Goal: Task Accomplishment & Management: Use online tool/utility

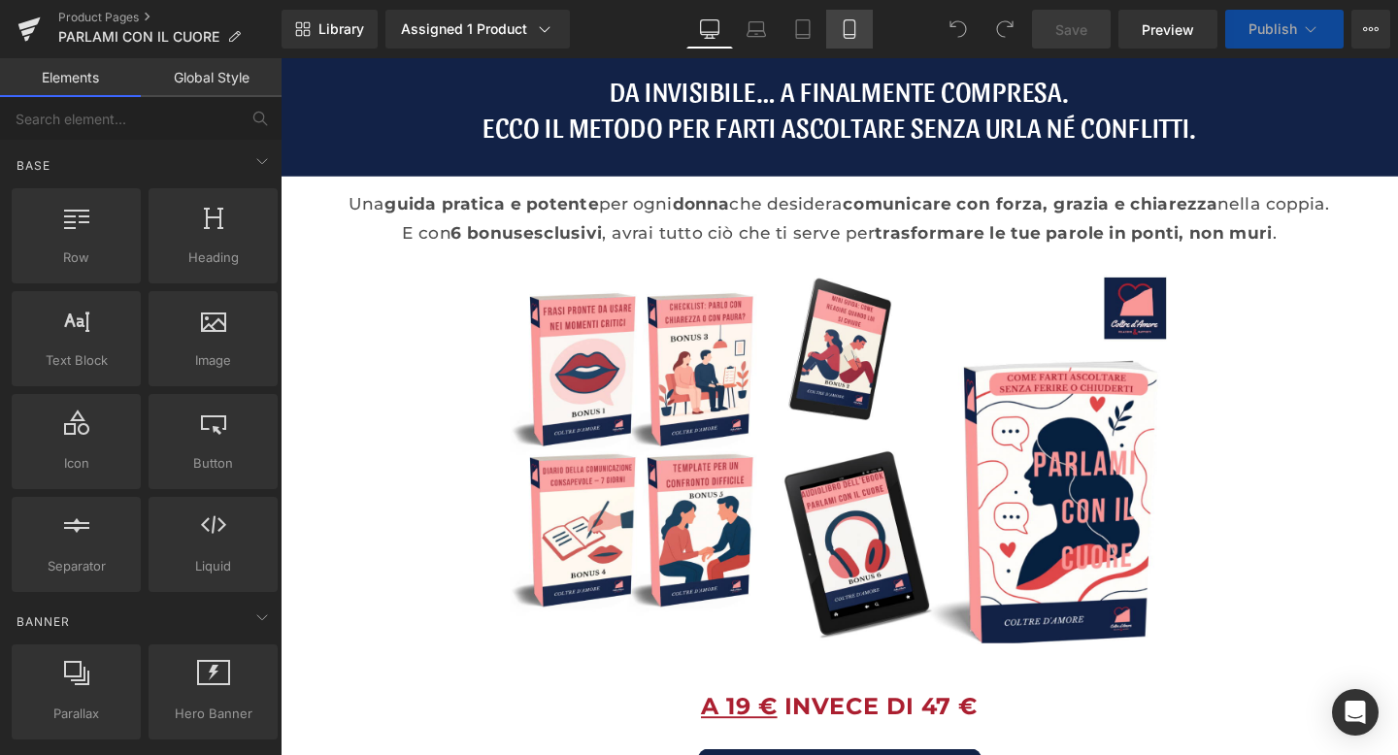
click at [852, 28] on icon at bounding box center [849, 28] width 19 height 19
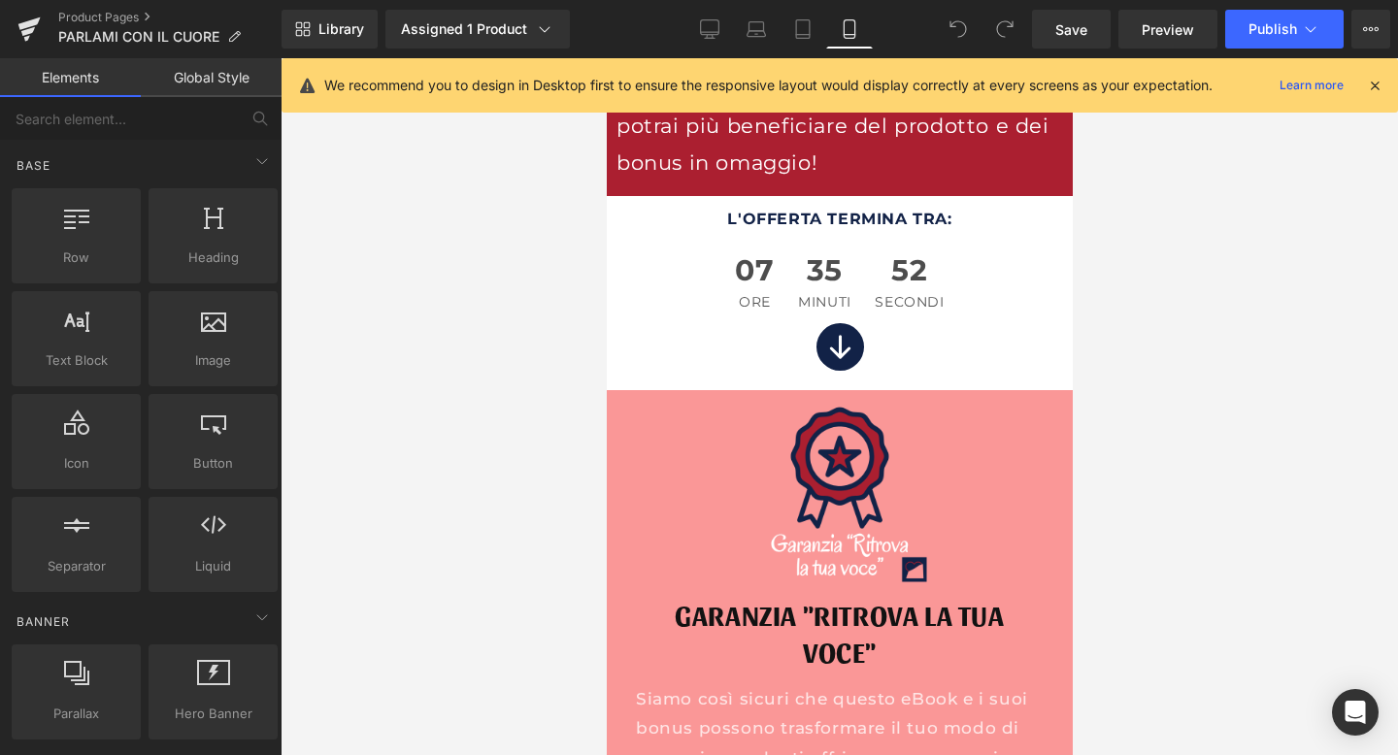
scroll to position [15944, 0]
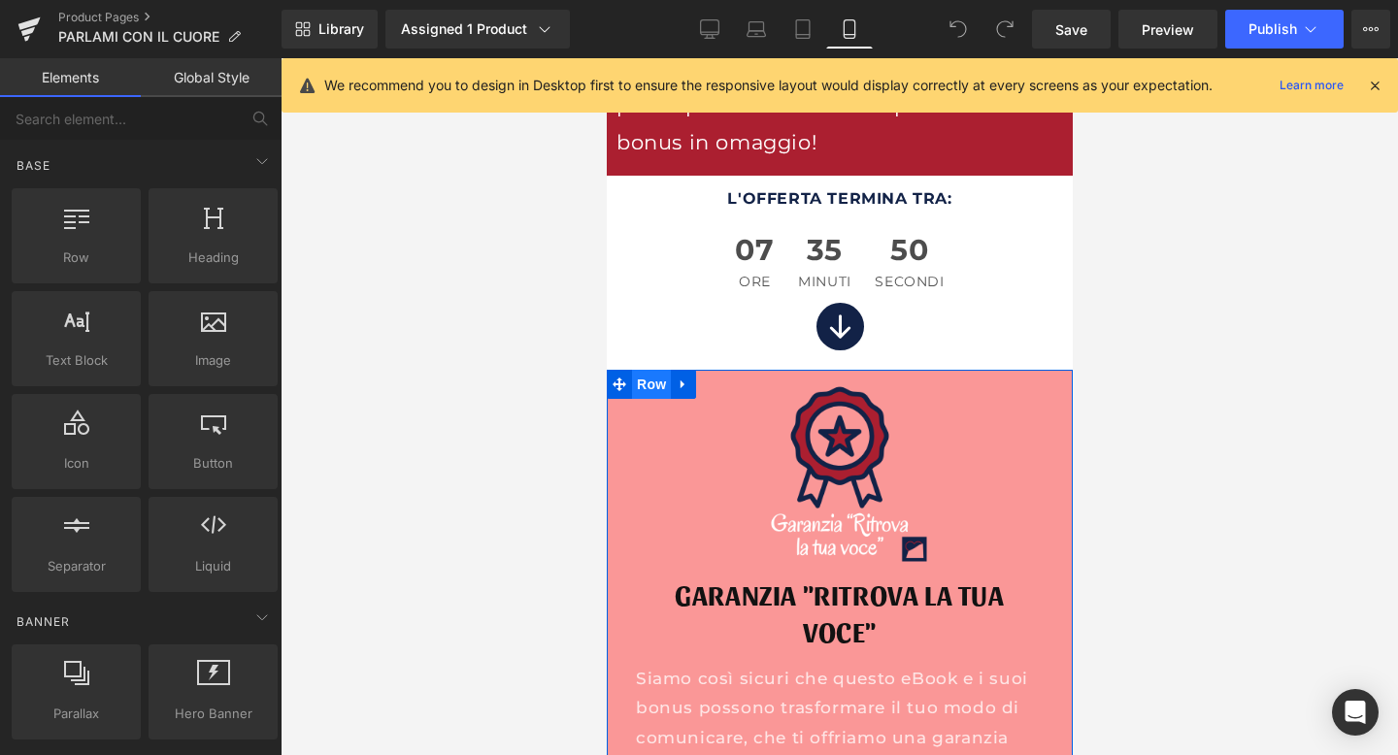
click at [653, 370] on span "Row" at bounding box center [650, 384] width 39 height 29
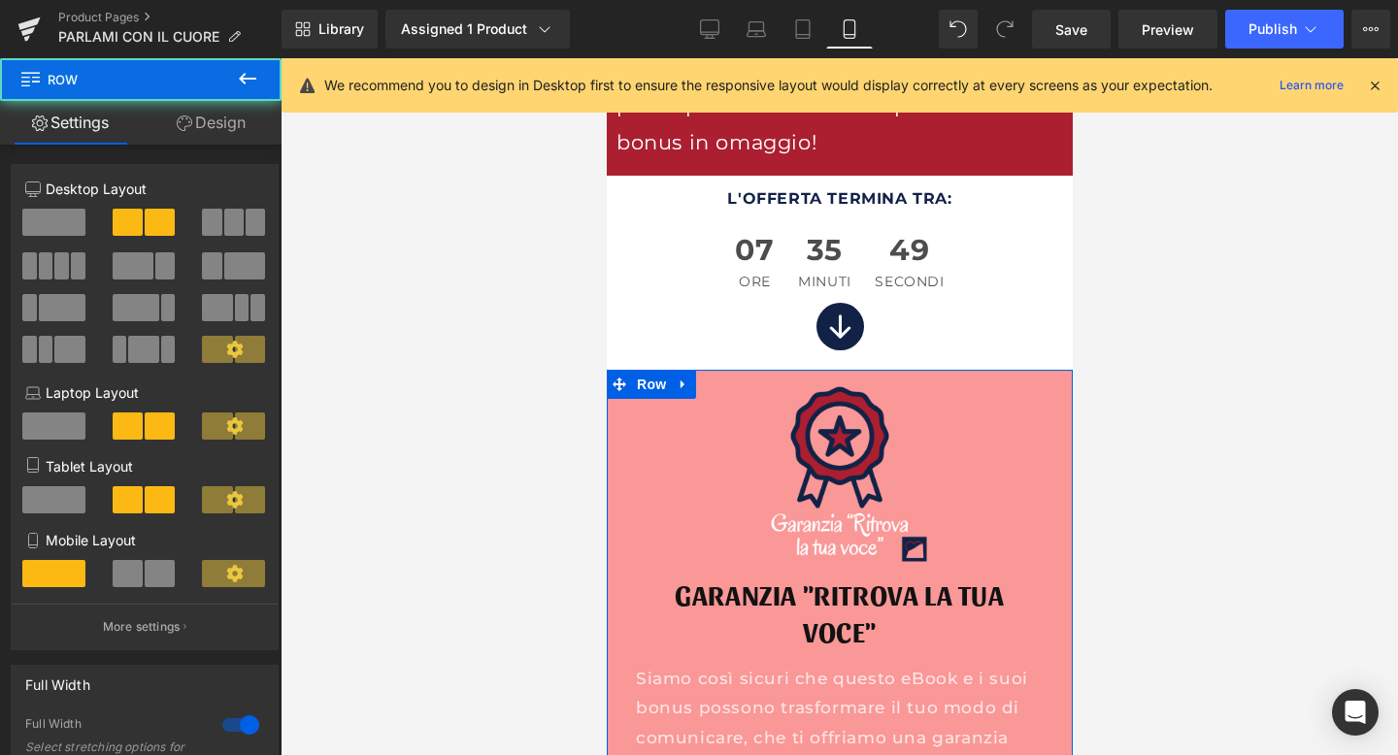
click at [196, 111] on link "Design" at bounding box center [211, 123] width 141 height 44
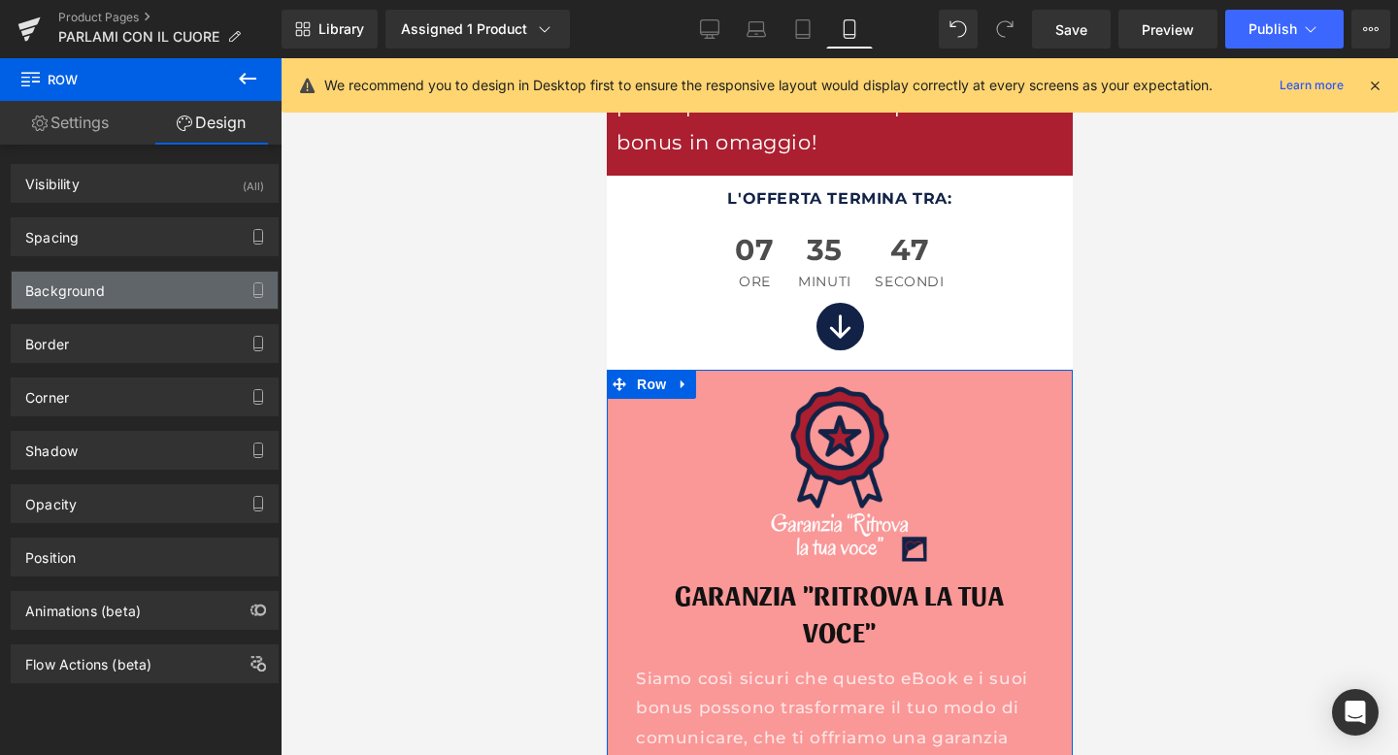
click at [122, 295] on div "Background" at bounding box center [145, 290] width 266 height 37
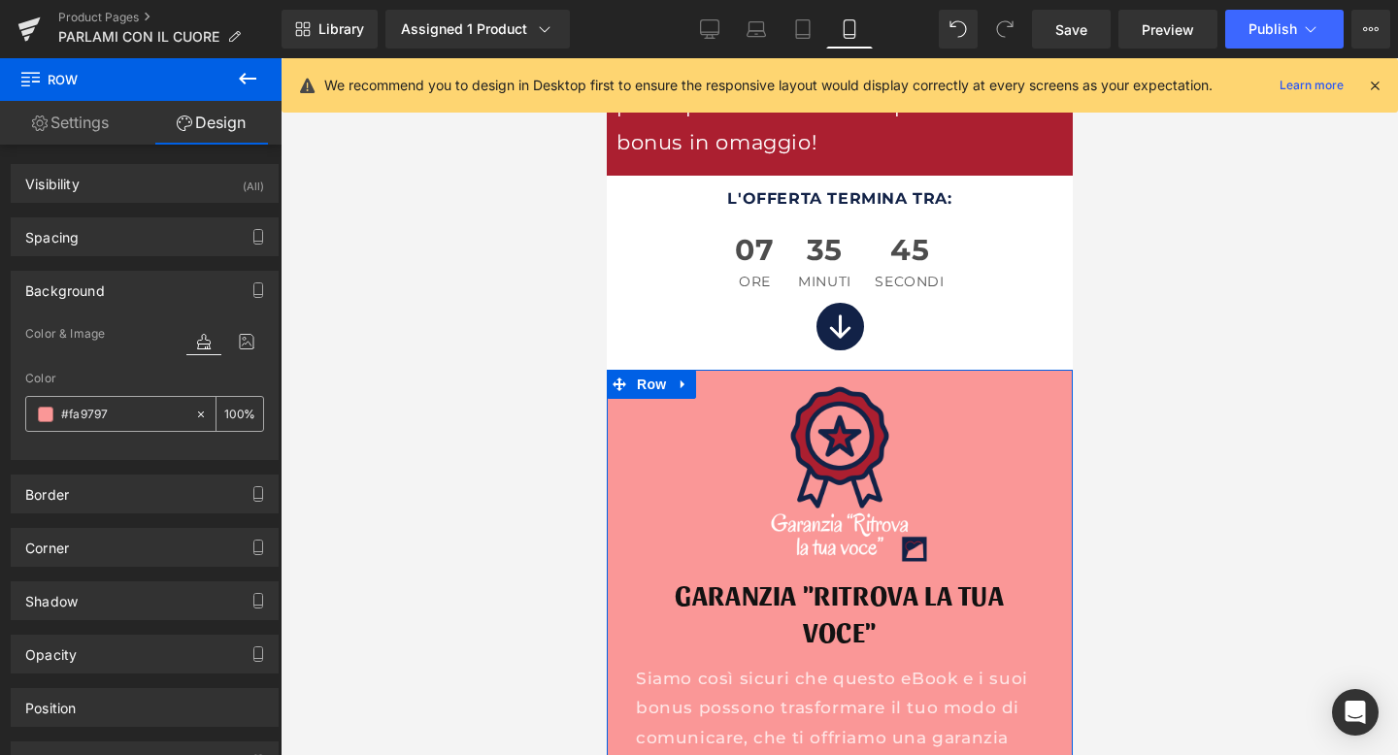
click at [194, 415] on icon at bounding box center [201, 415] width 14 height 14
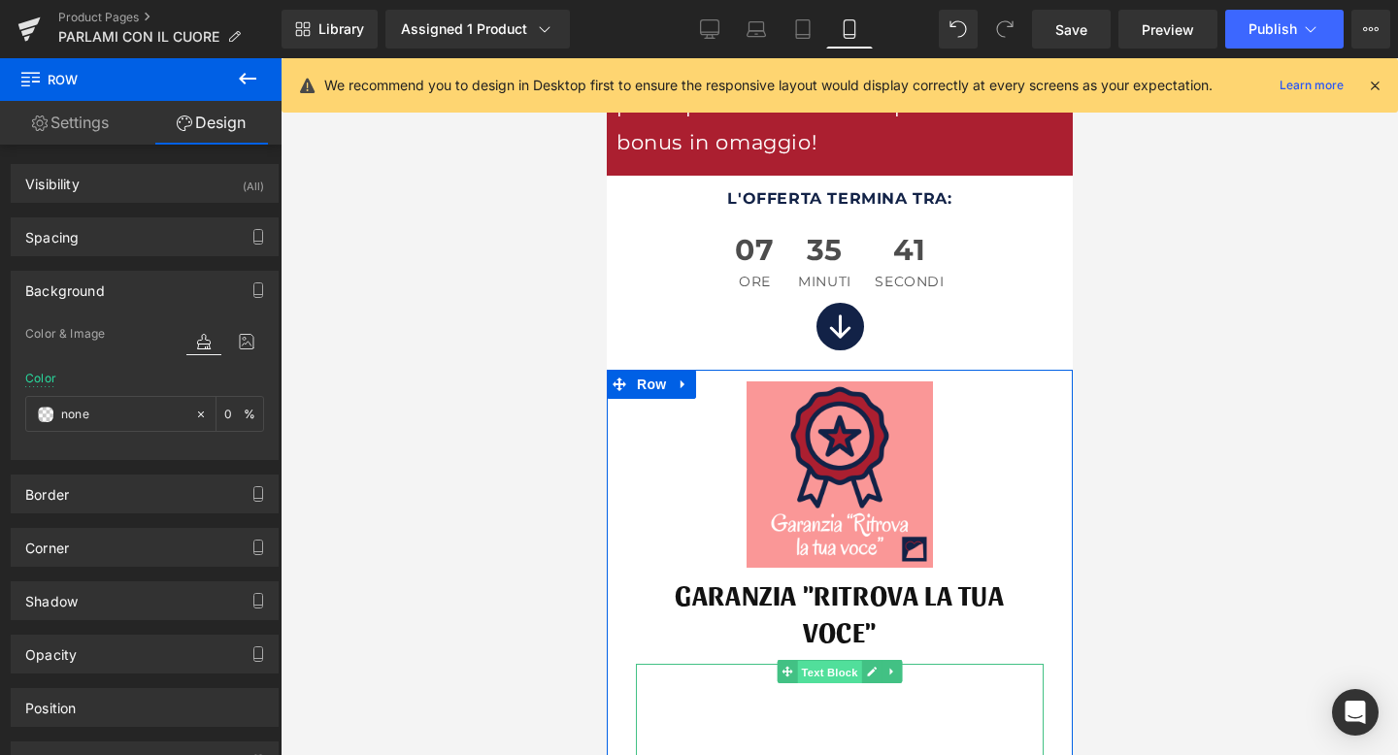
click at [827, 661] on span "Text Block" at bounding box center [828, 672] width 64 height 23
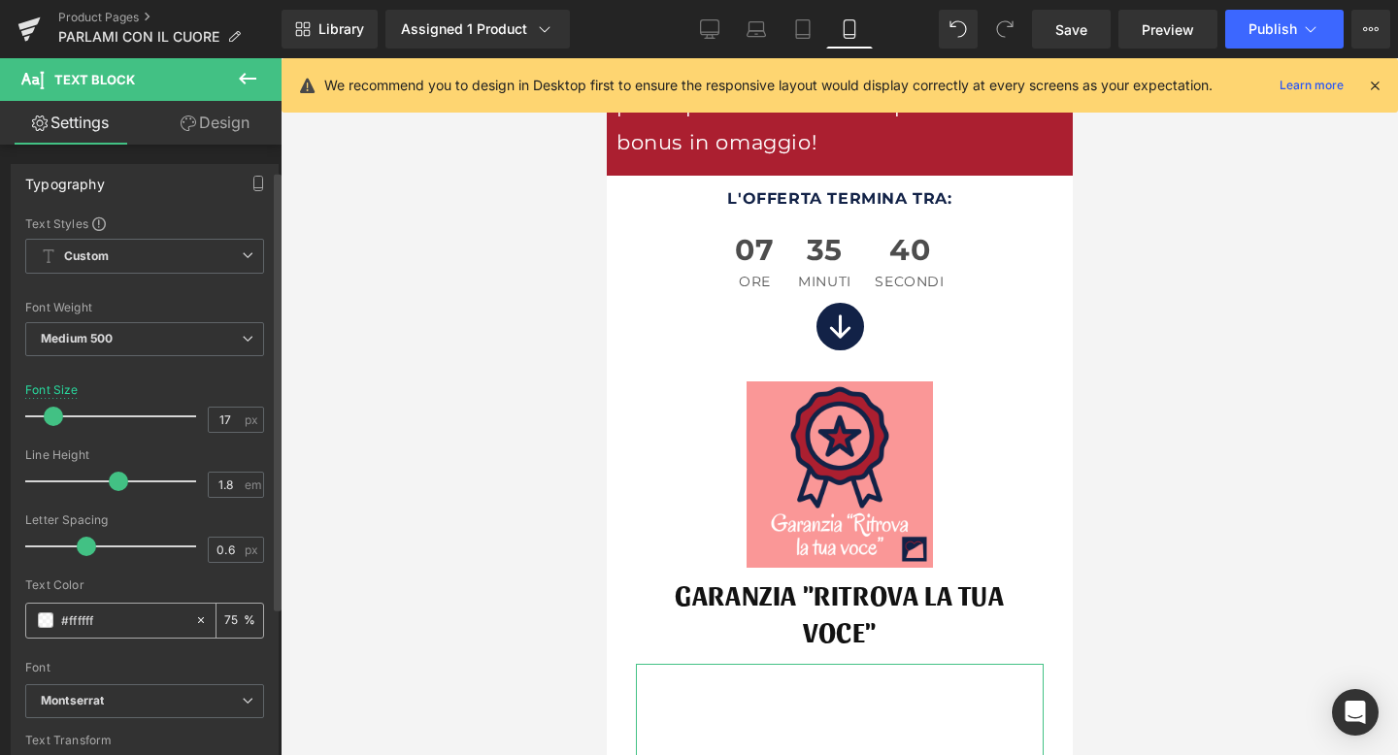
scroll to position [88, 0]
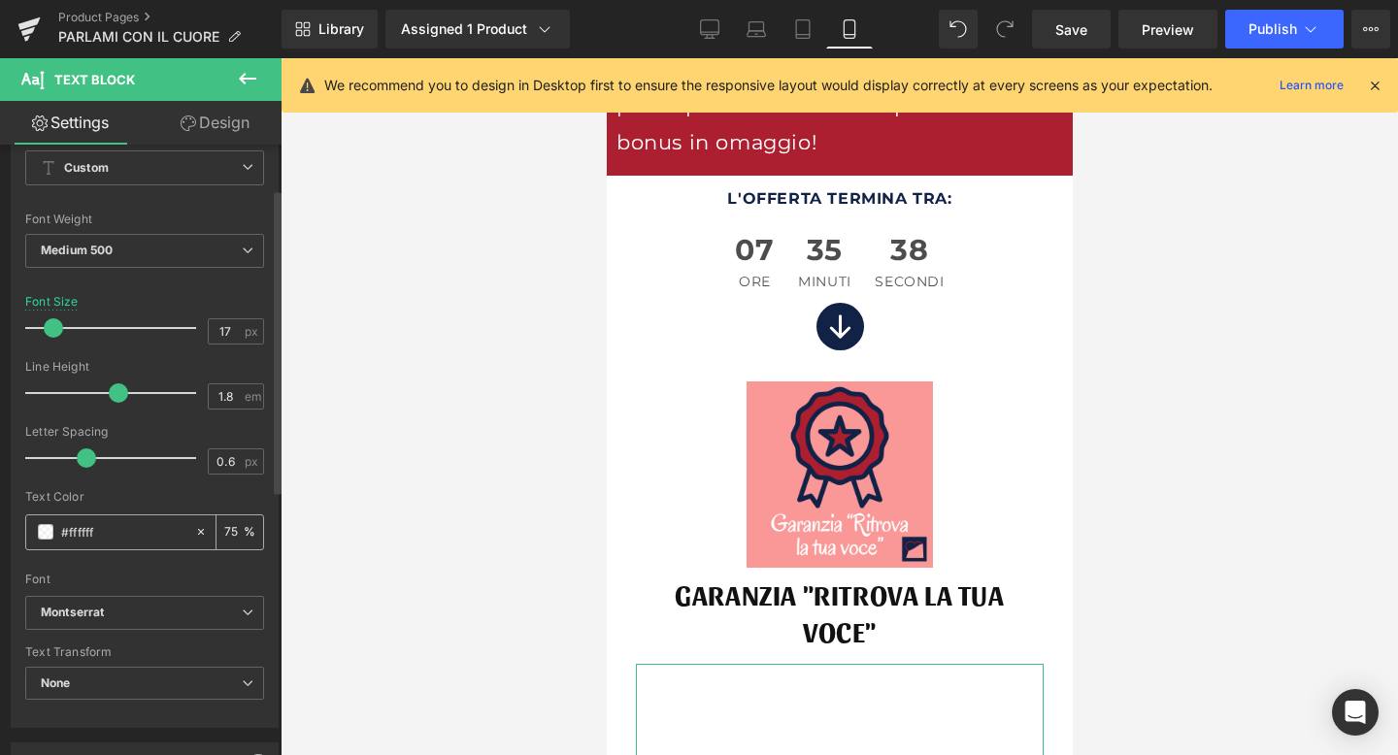
click at [194, 538] on icon at bounding box center [201, 532] width 14 height 14
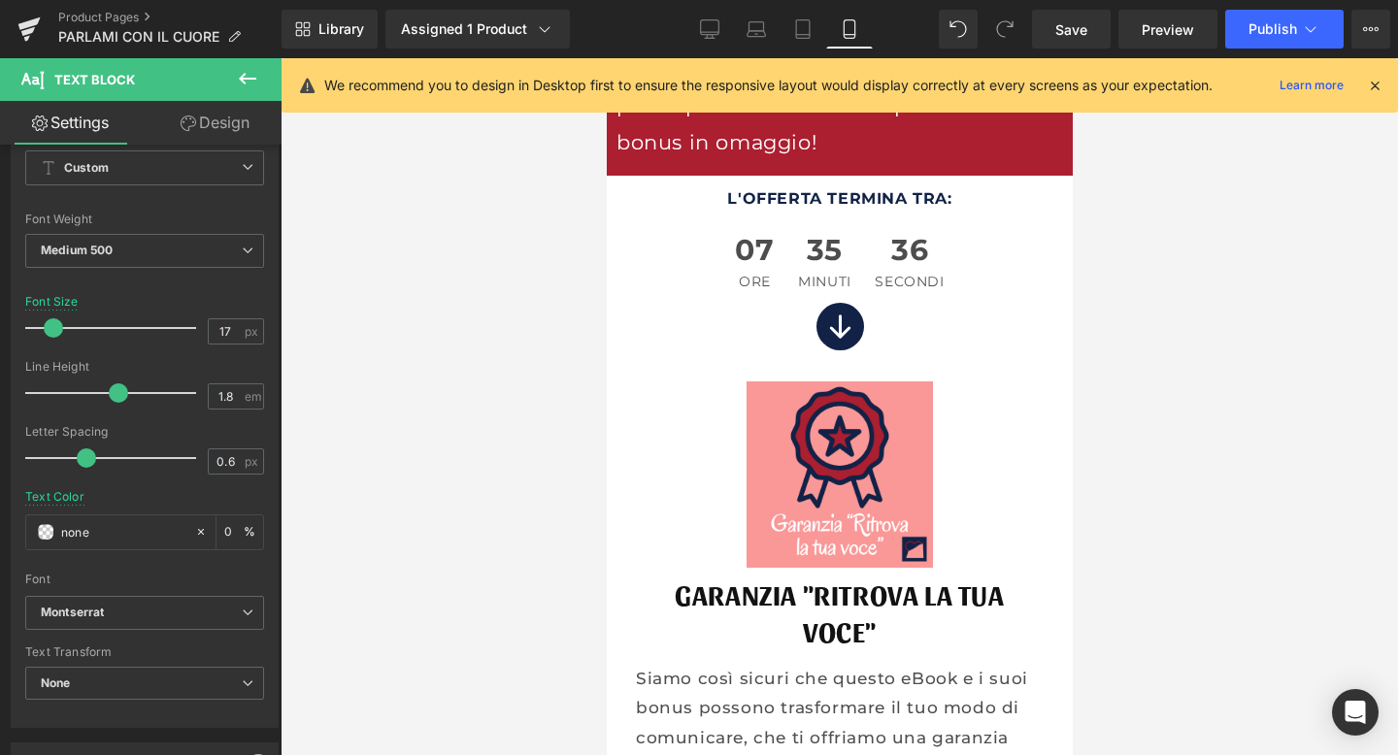
click at [529, 449] on div at bounding box center [840, 406] width 1118 height 697
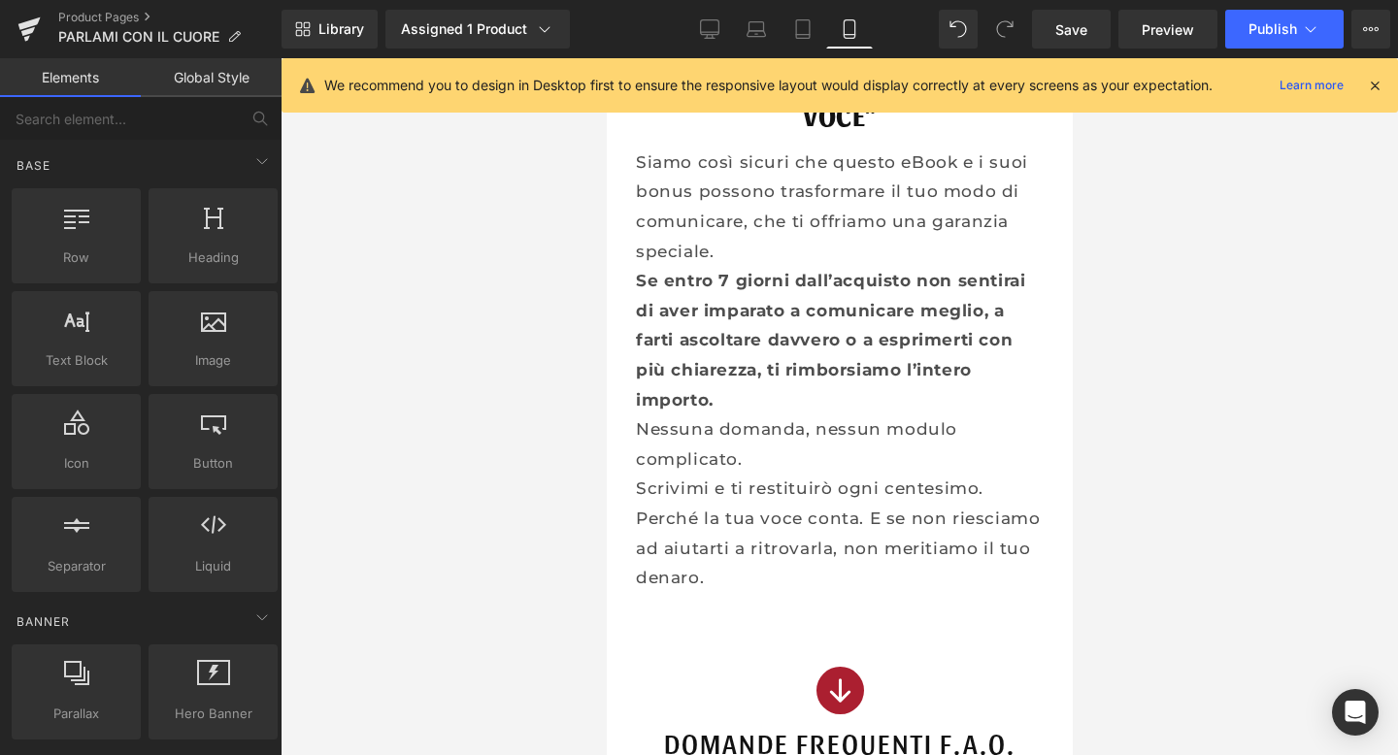
scroll to position [16462, 0]
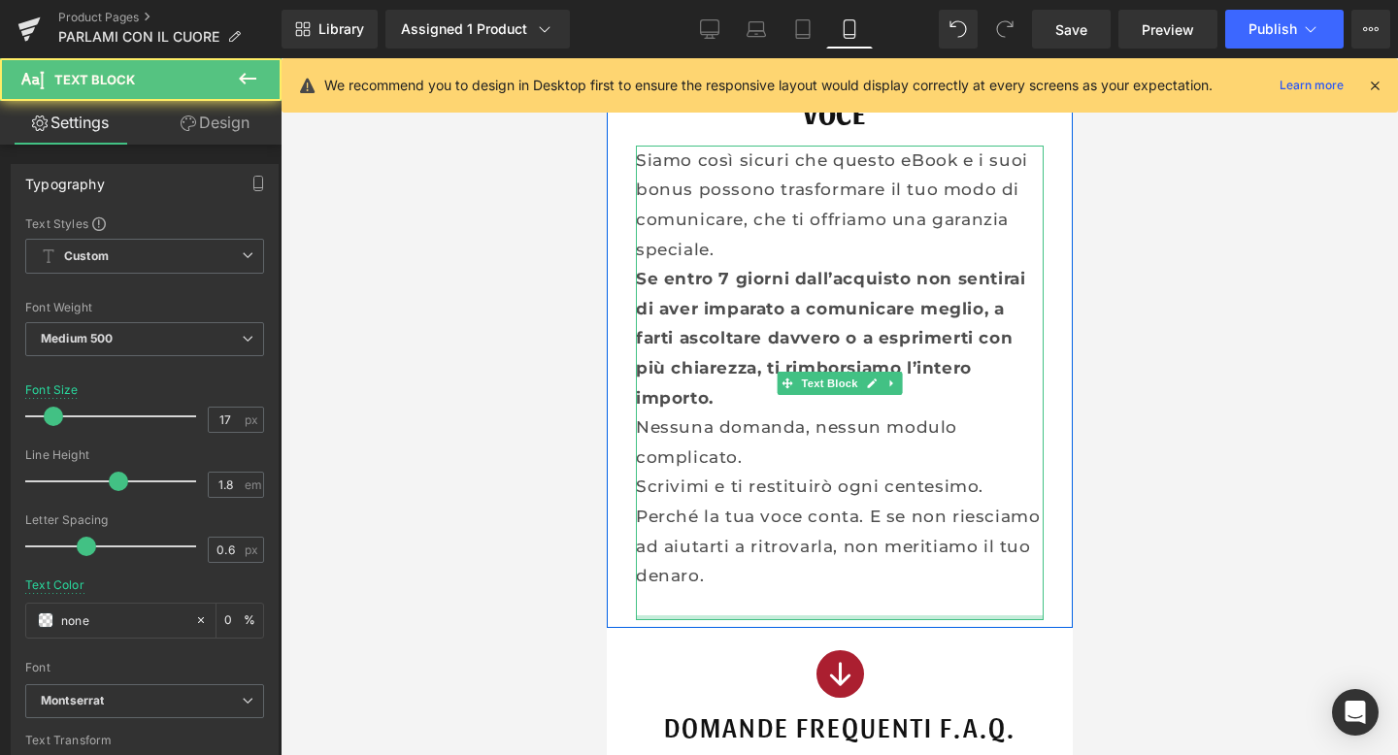
drag, startPoint x: 740, startPoint y: 570, endPoint x: 740, endPoint y: 518, distance: 52.4
click at [740, 518] on div "Siamo così sicuri che questo eBook e i suoi bonus possono trasformare il tuo mo…" at bounding box center [839, 384] width 408 height 476
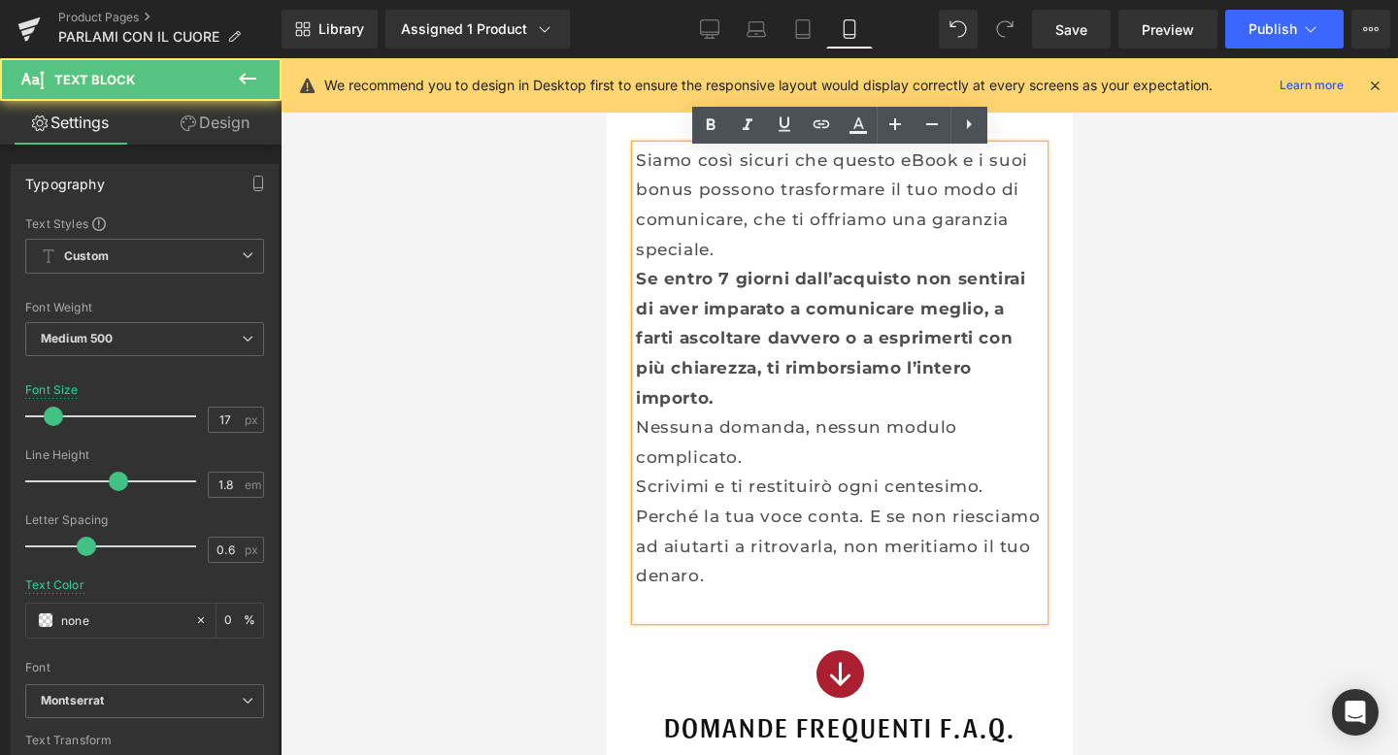
click at [682, 591] on p at bounding box center [839, 606] width 408 height 30
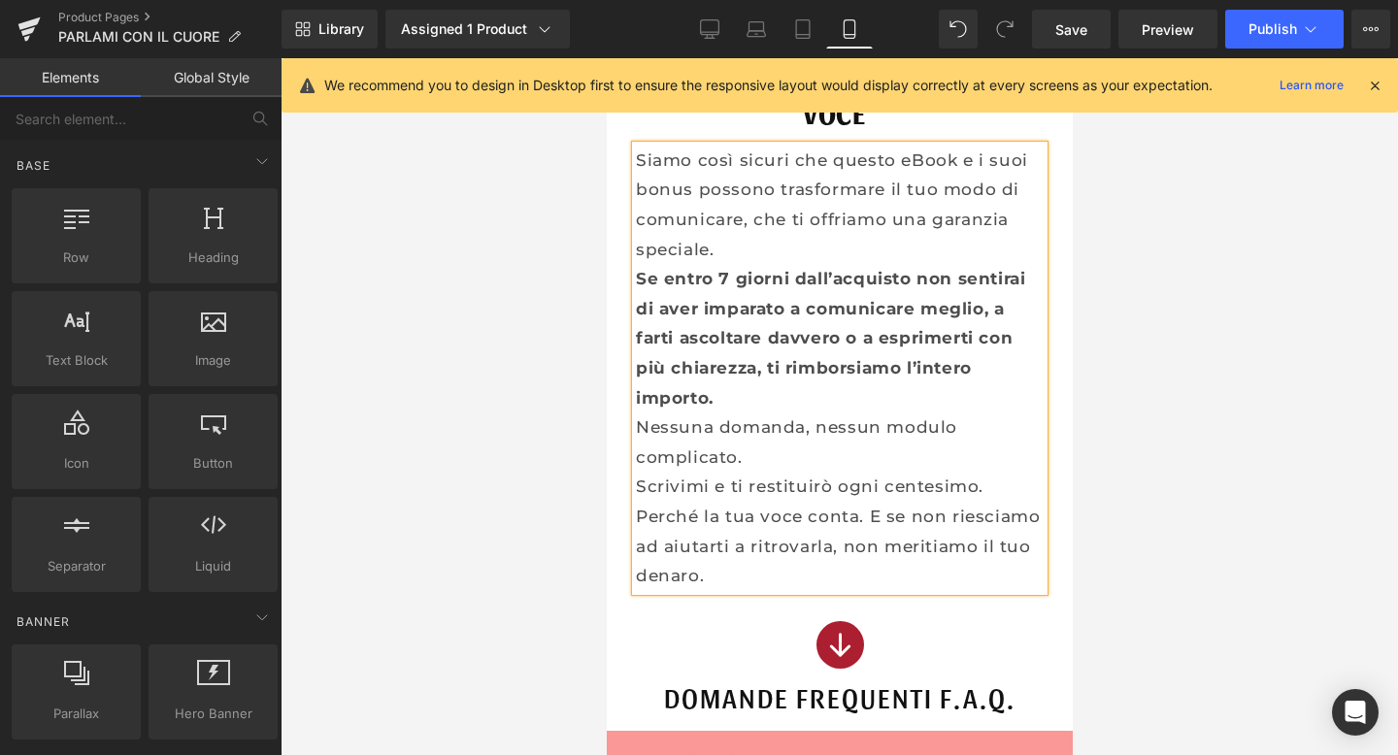
click at [488, 498] on div at bounding box center [840, 406] width 1118 height 697
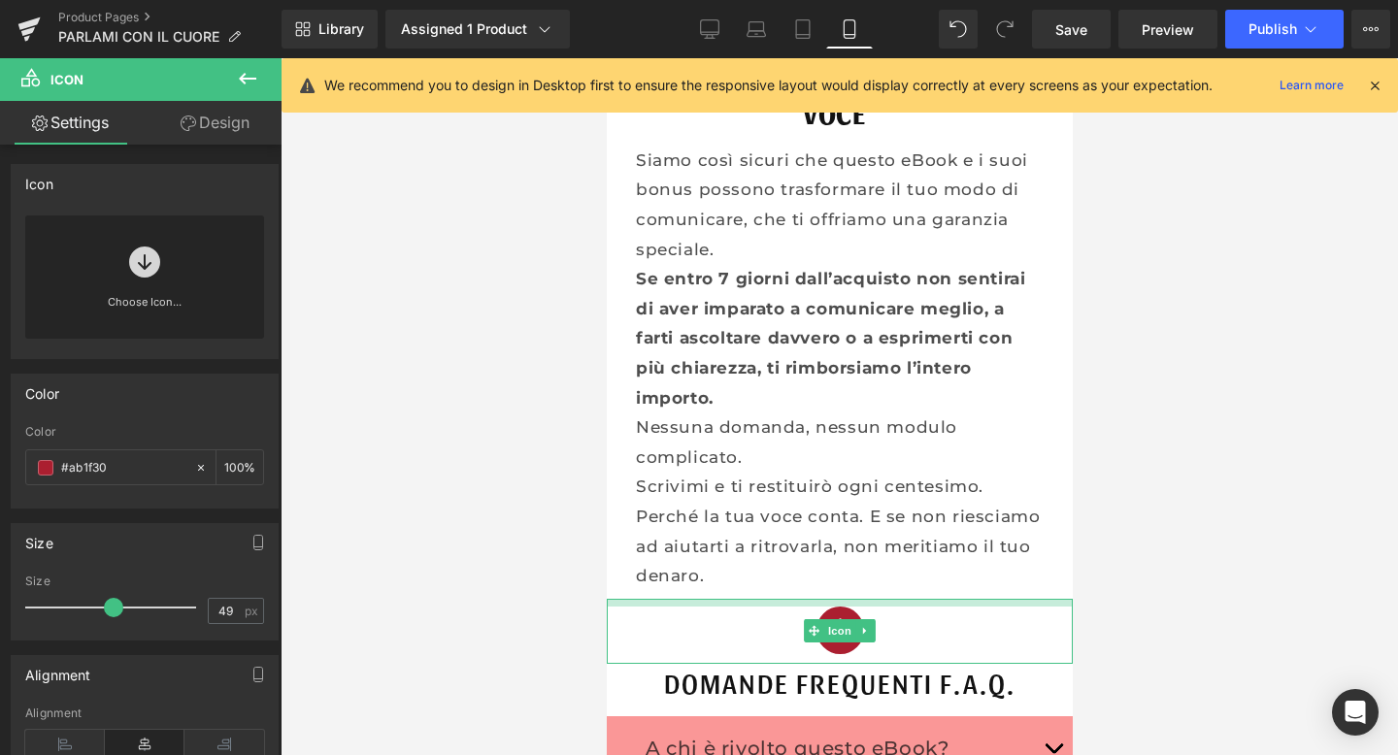
drag, startPoint x: 792, startPoint y: 540, endPoint x: 794, endPoint y: 525, distance: 14.7
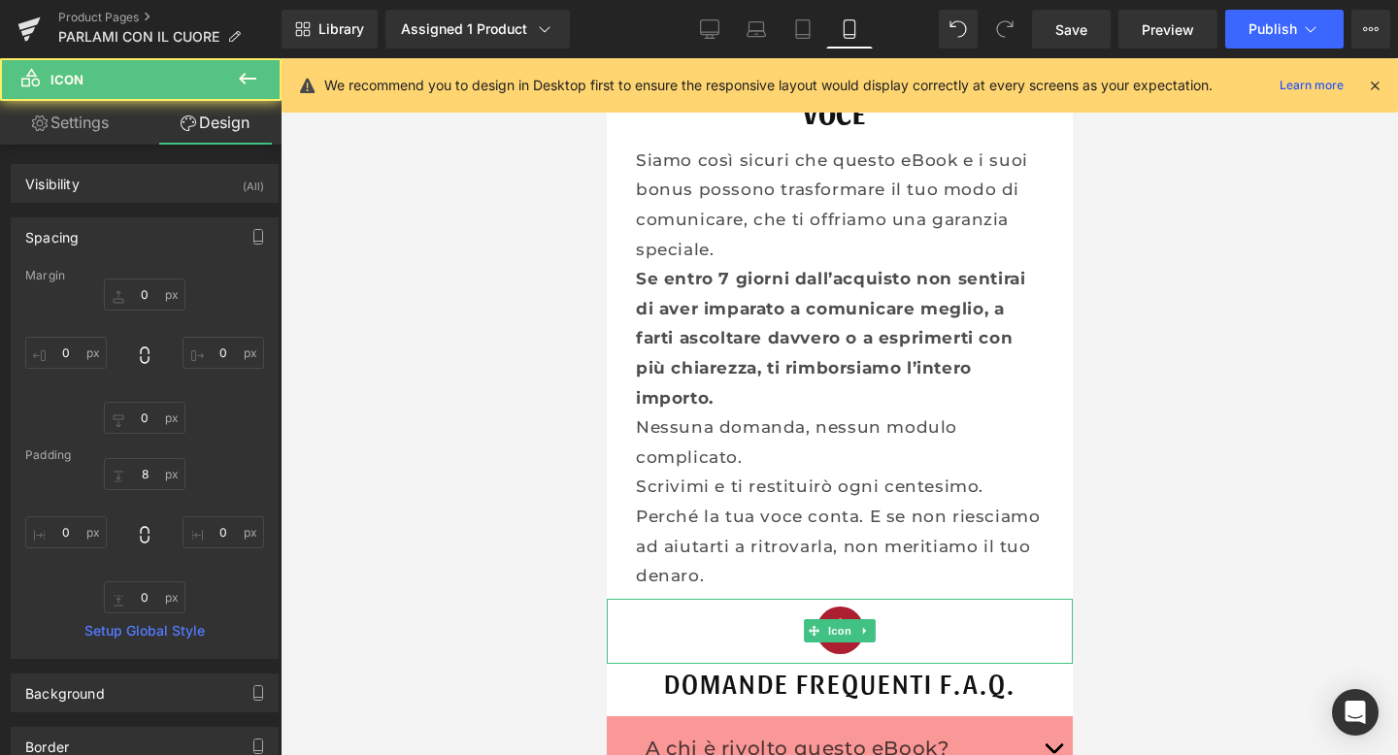
click at [1386, 576] on div at bounding box center [840, 406] width 1118 height 697
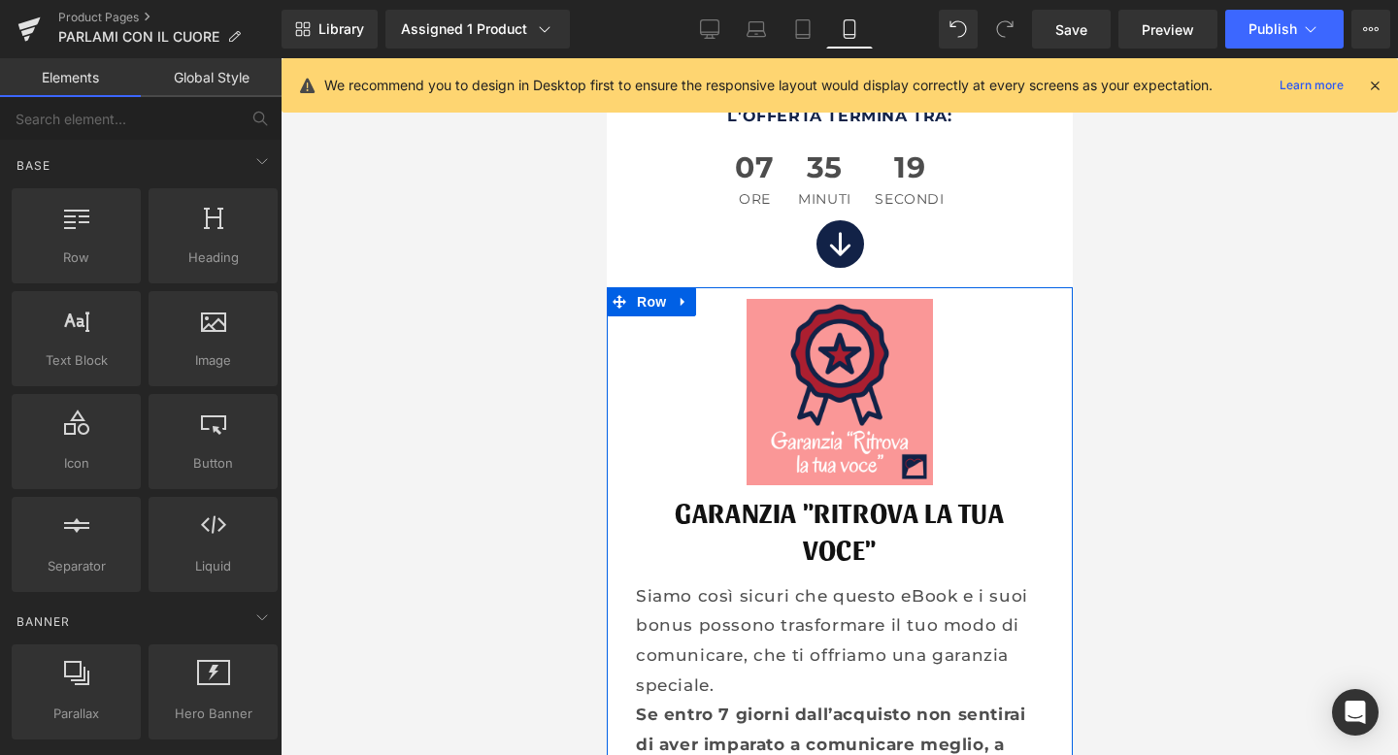
scroll to position [16022, 0]
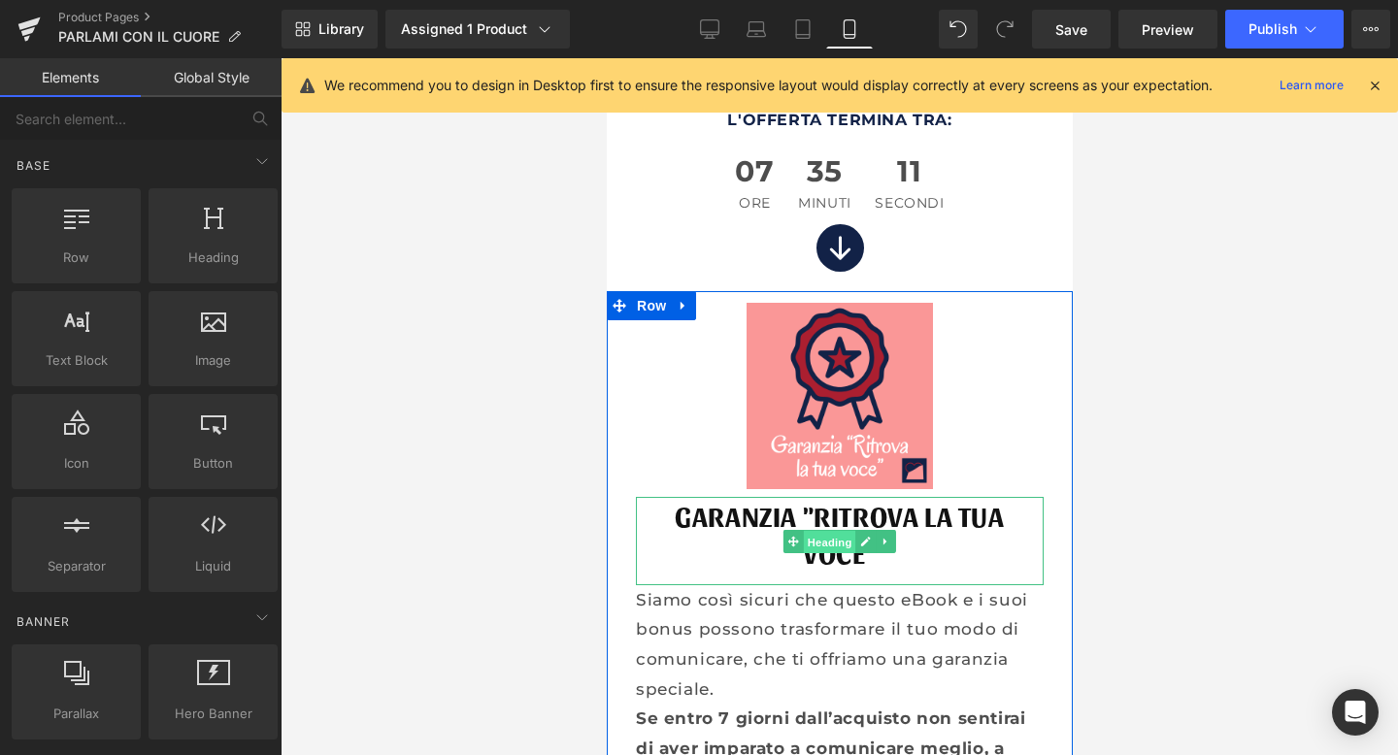
click at [817, 530] on span "Heading" at bounding box center [829, 541] width 52 height 23
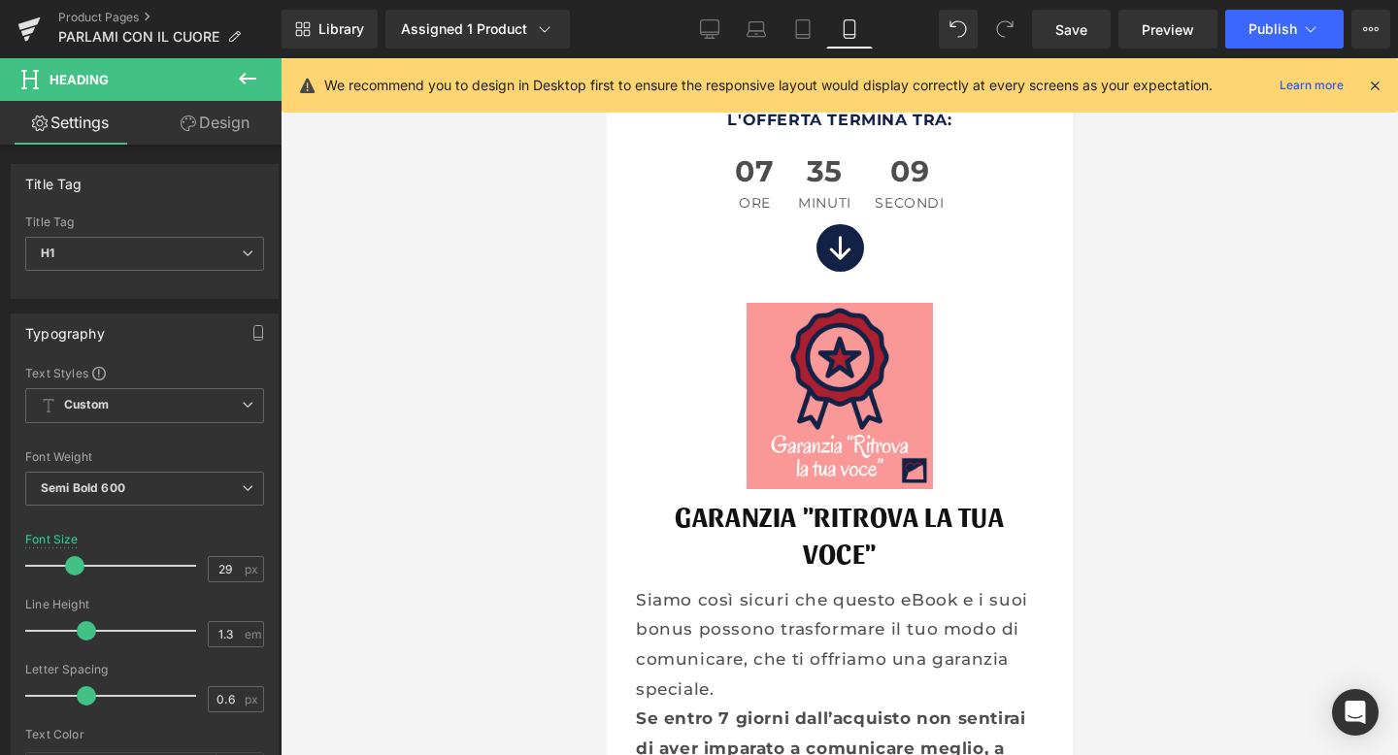
click at [508, 386] on div at bounding box center [840, 406] width 1118 height 697
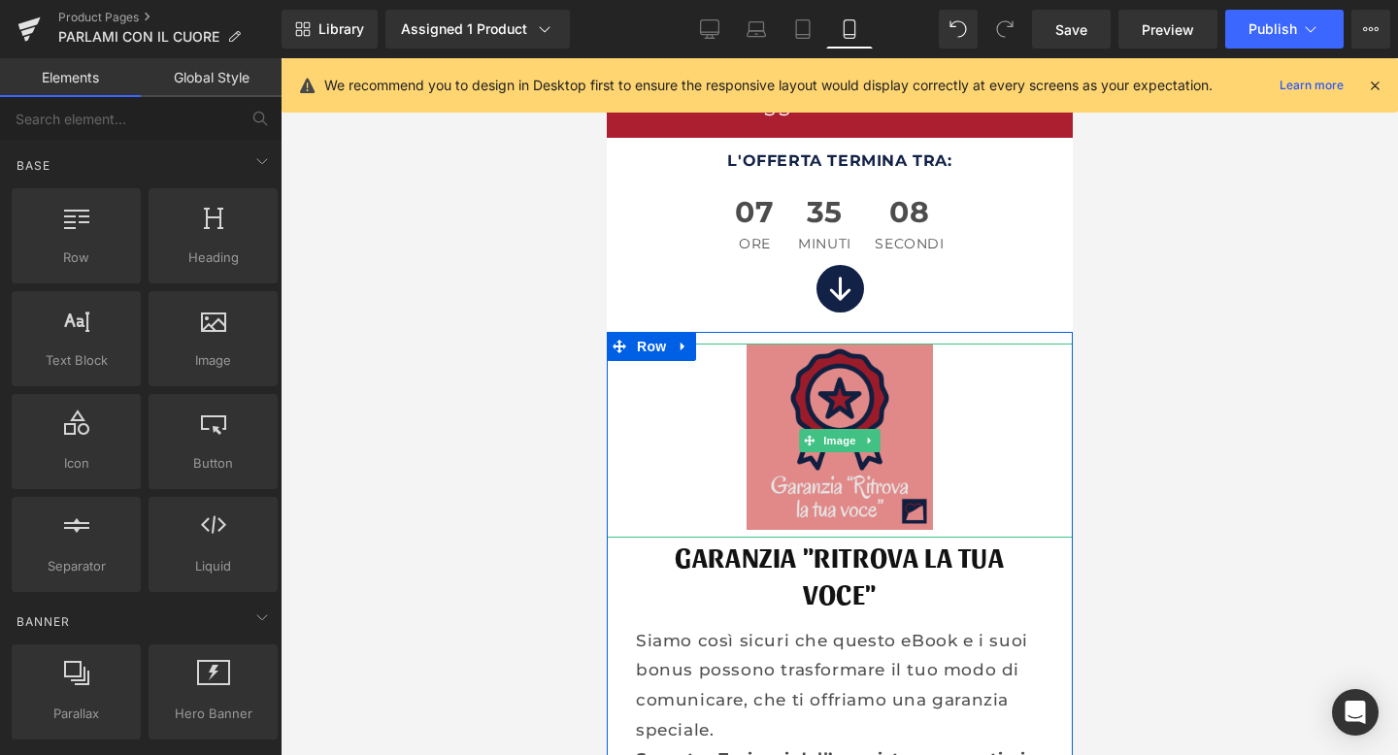
scroll to position [15980, 0]
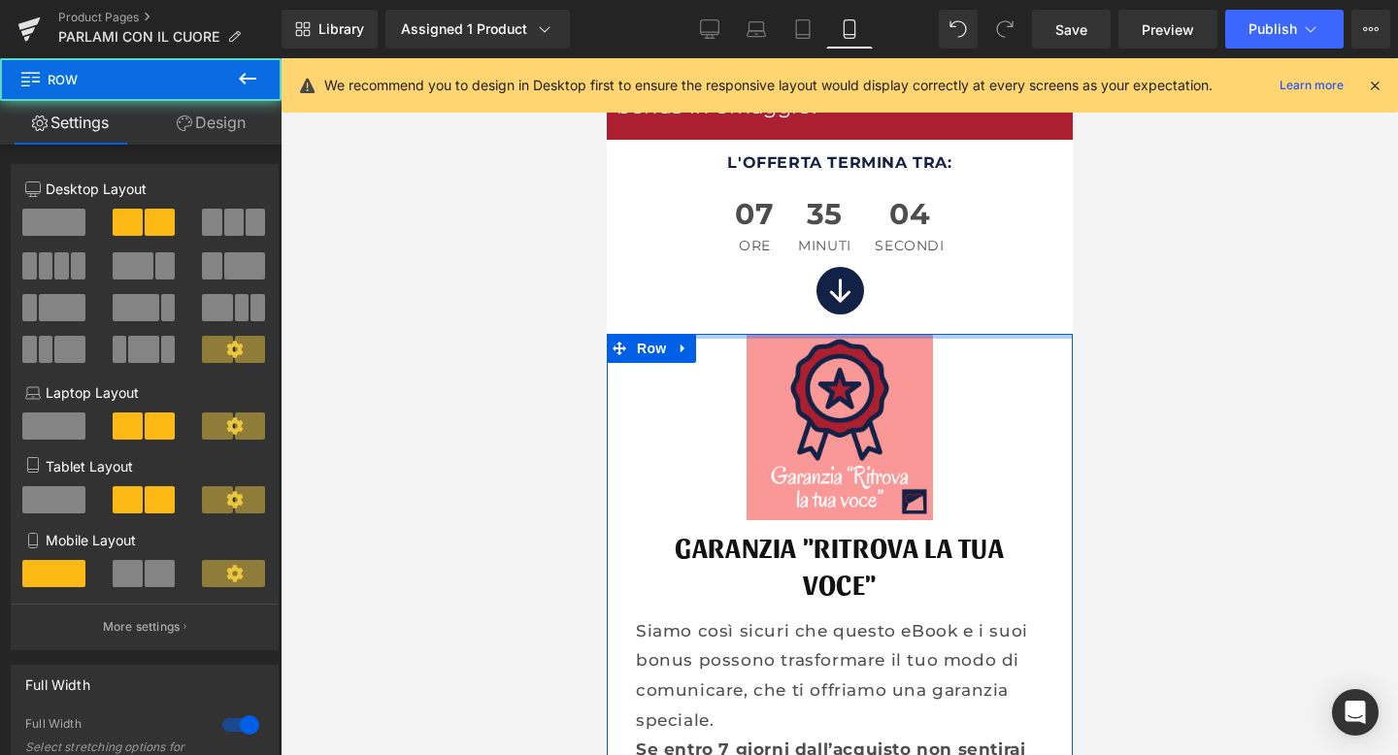
drag, startPoint x: 783, startPoint y: 276, endPoint x: 783, endPoint y: 252, distance: 24.3
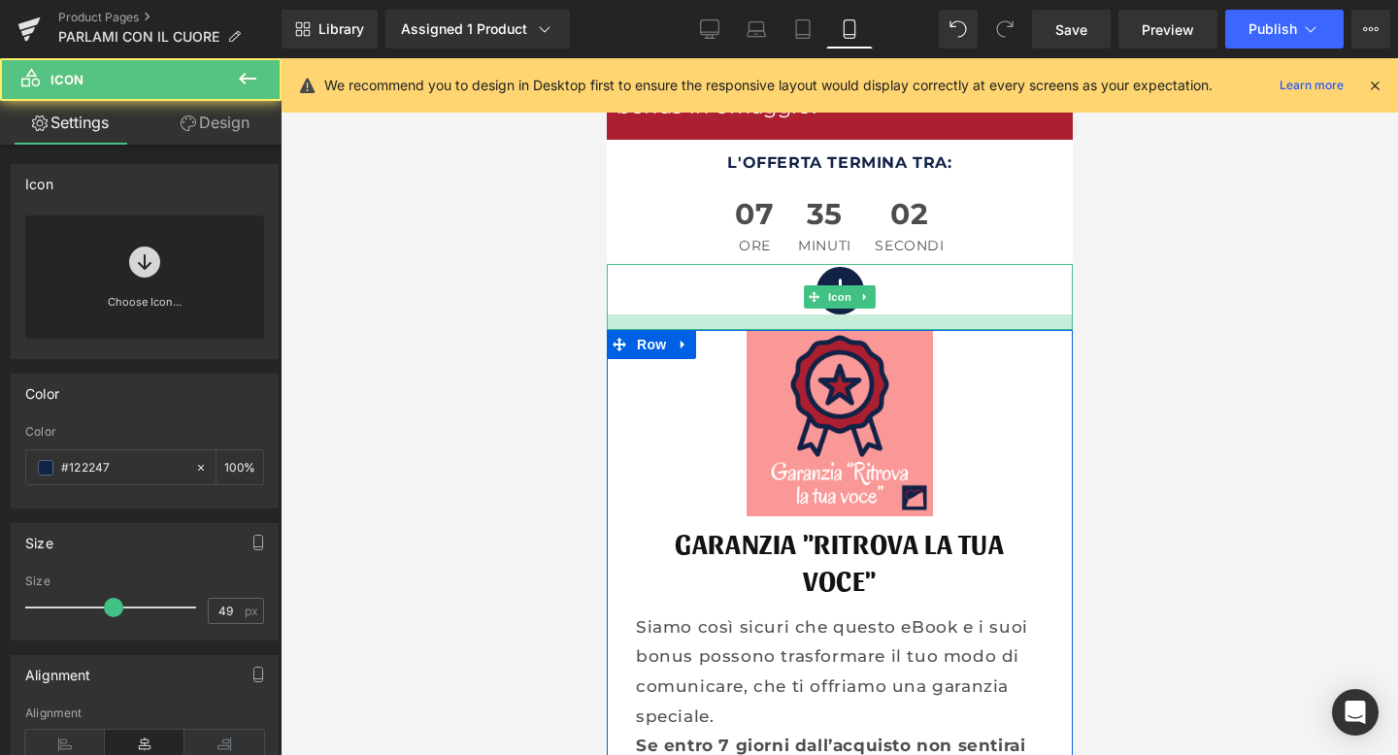
click at [832, 315] on div at bounding box center [839, 323] width 466 height 16
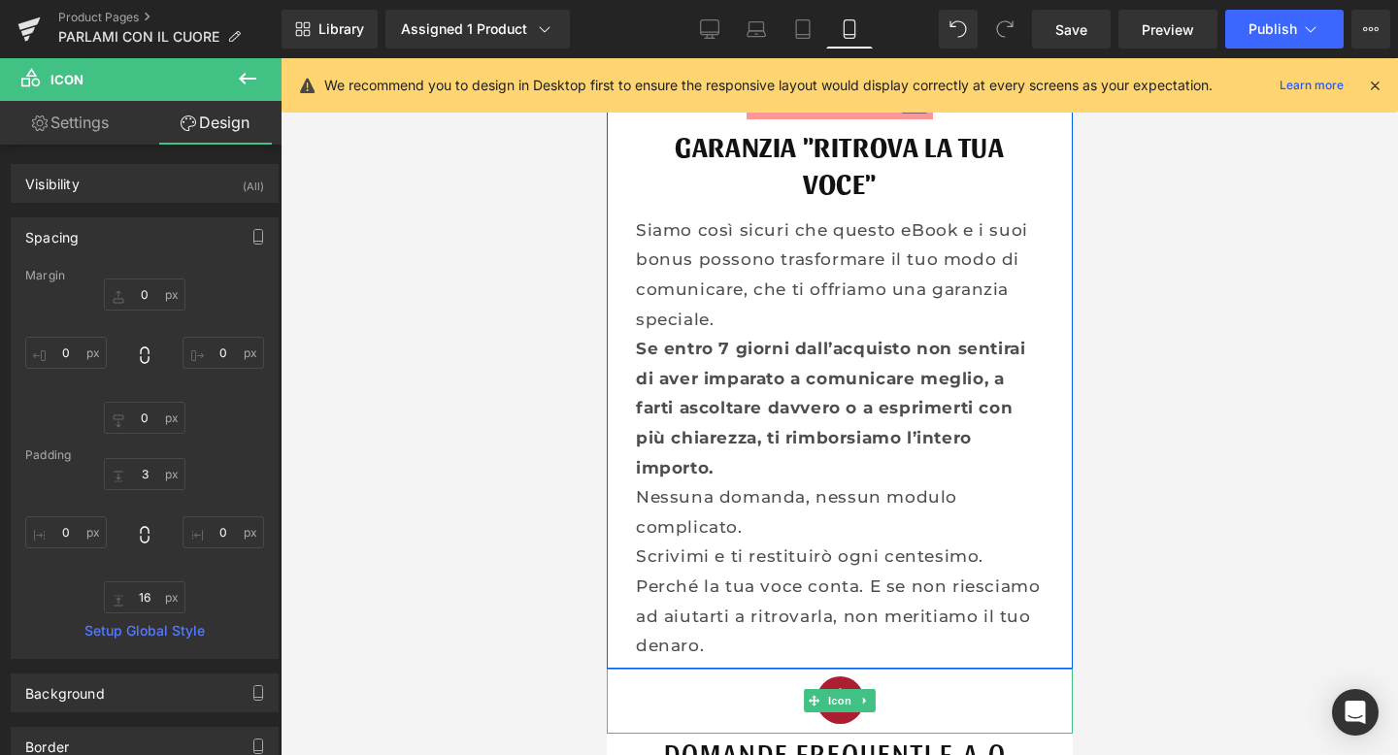
scroll to position [16392, 0]
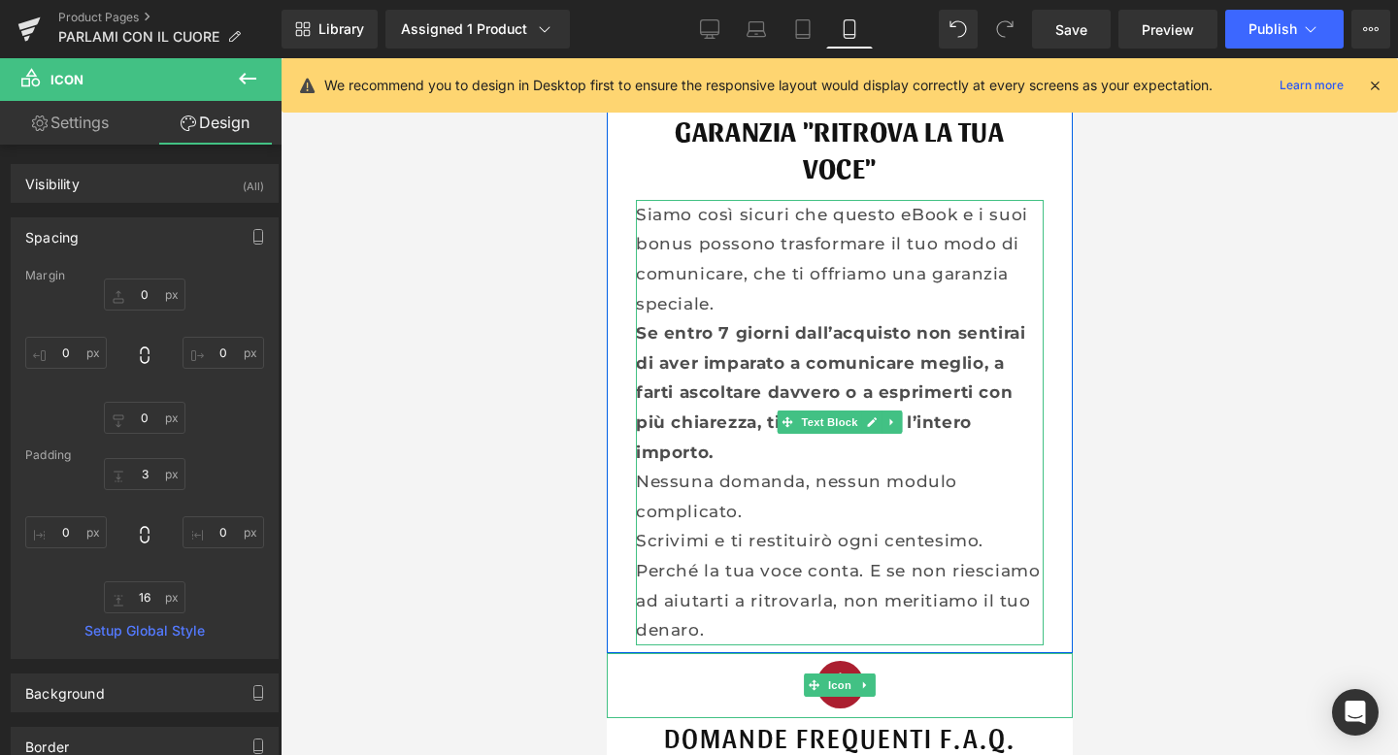
click at [693, 526] on p "Scrivimi e ti restituirò ogni centesimo." at bounding box center [839, 541] width 408 height 30
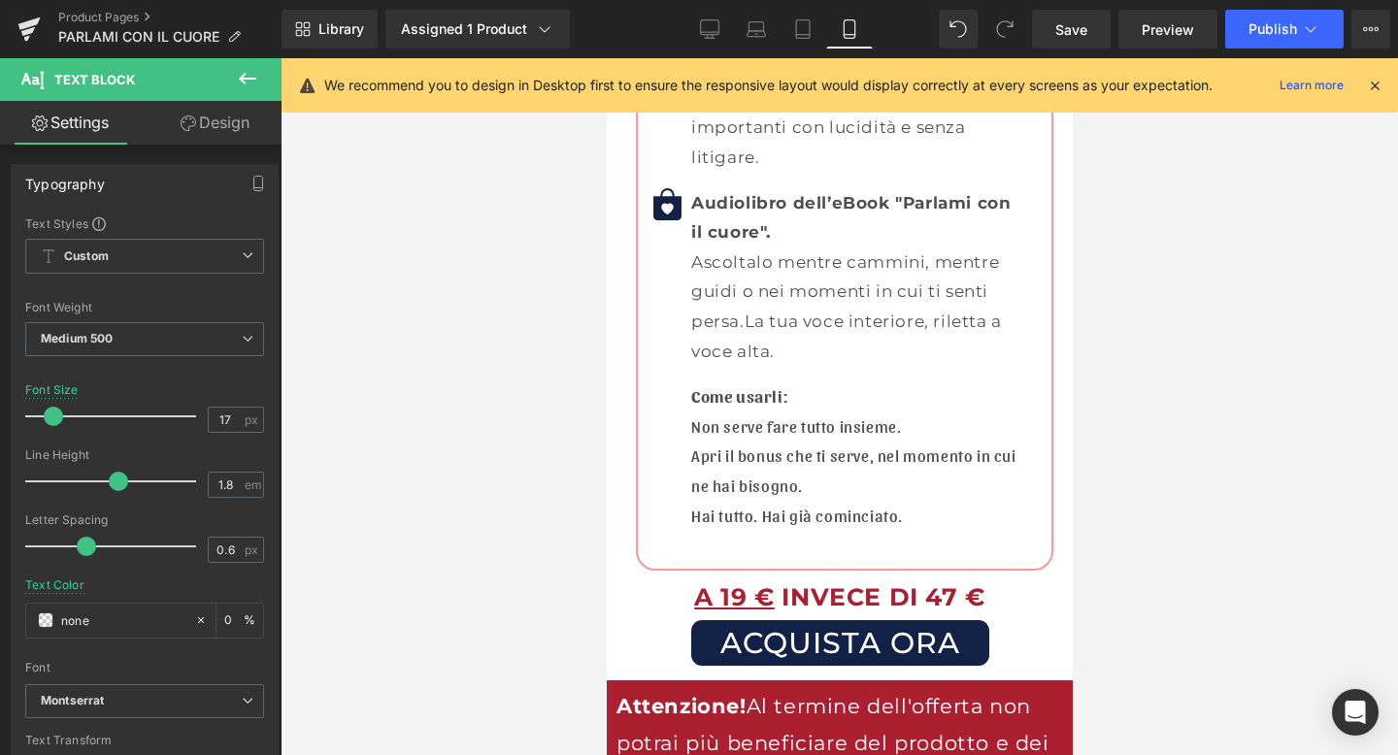
scroll to position [15289, 0]
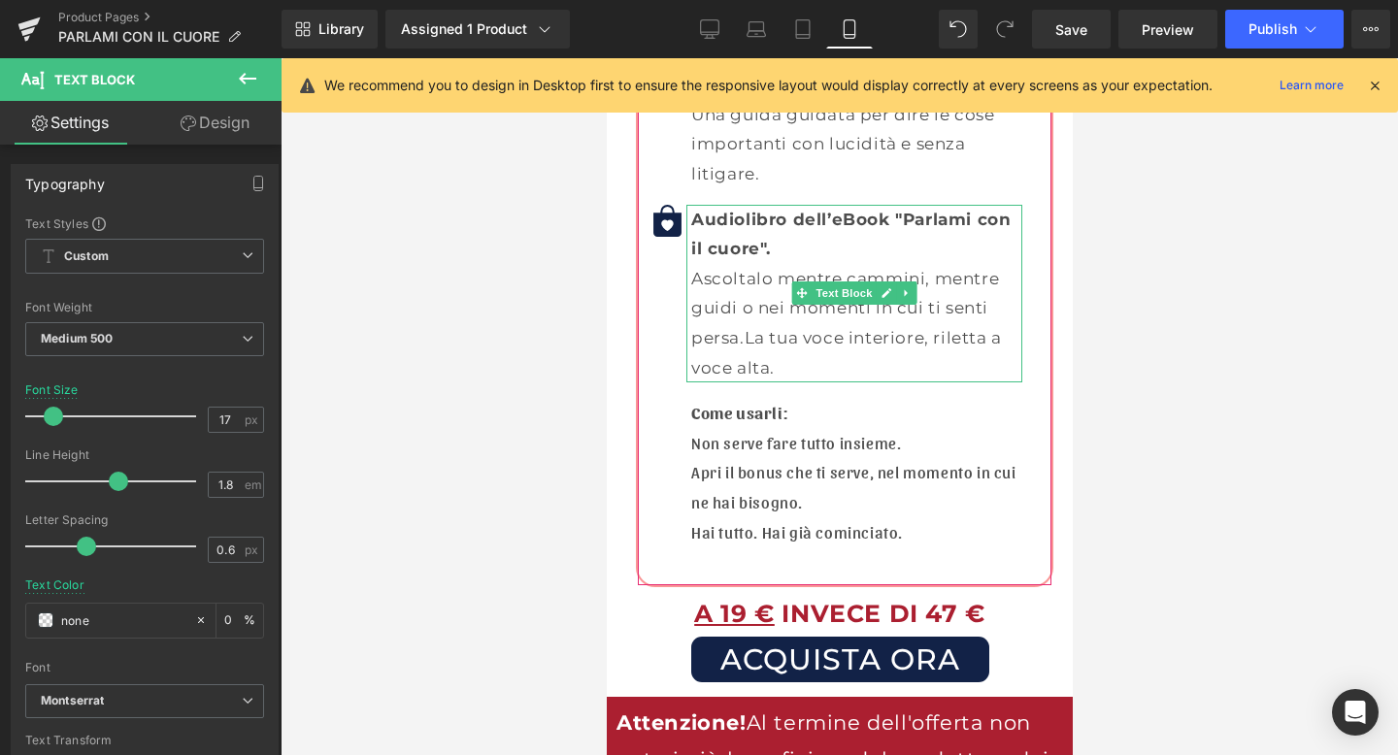
click at [723, 272] on p "Ascoltalo mentre cammini, mentre guidi o nei momenti in cui ti senti persa. La …" at bounding box center [855, 323] width 331 height 118
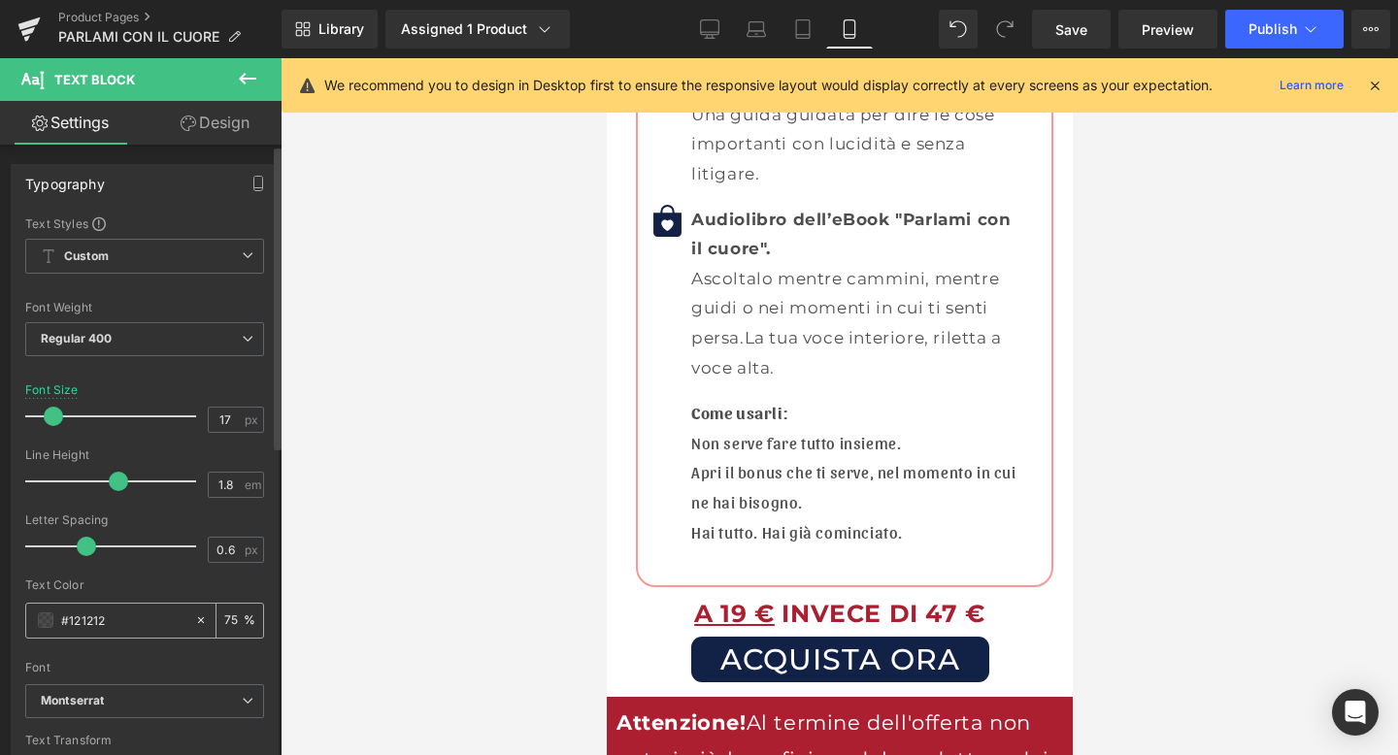
drag, startPoint x: 118, startPoint y: 621, endPoint x: 38, endPoint y: 621, distance: 80.6
click at [38, 621] on div "#121212" at bounding box center [110, 621] width 168 height 34
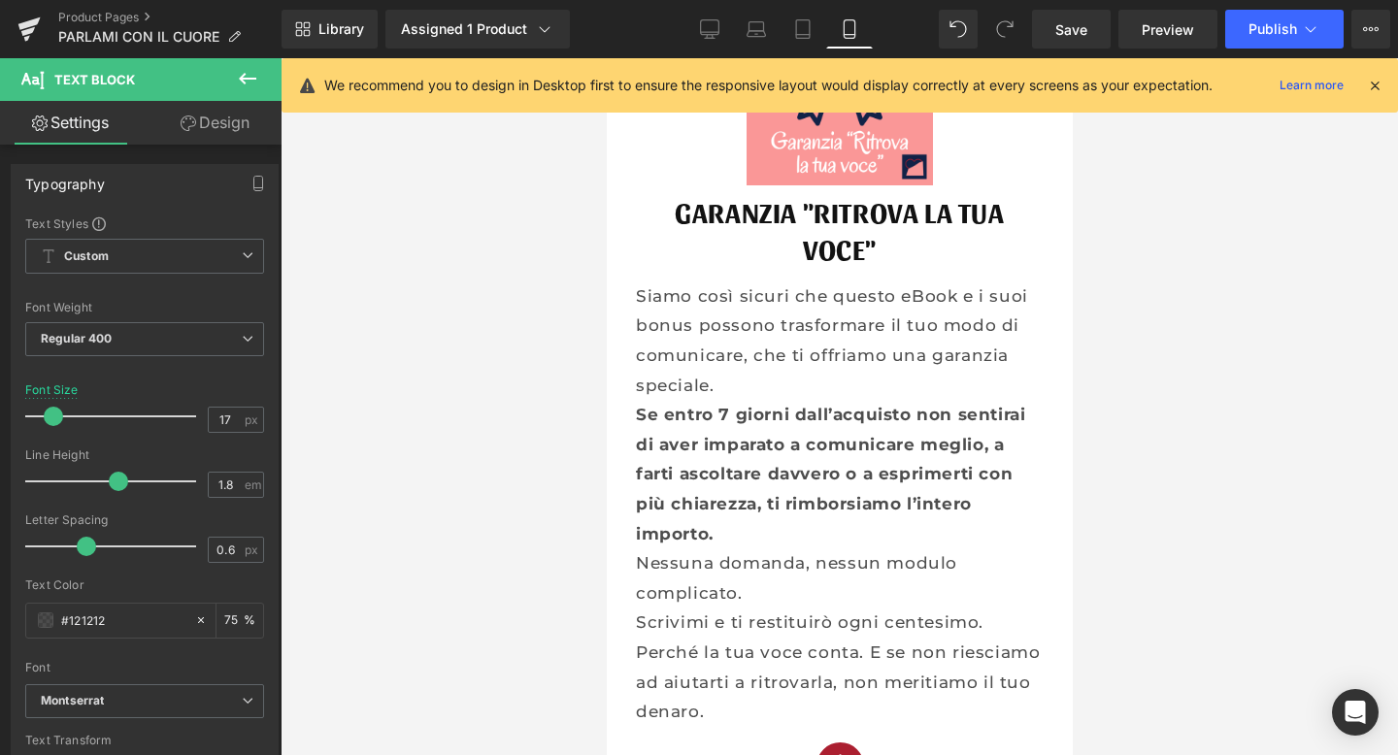
scroll to position [16305, 0]
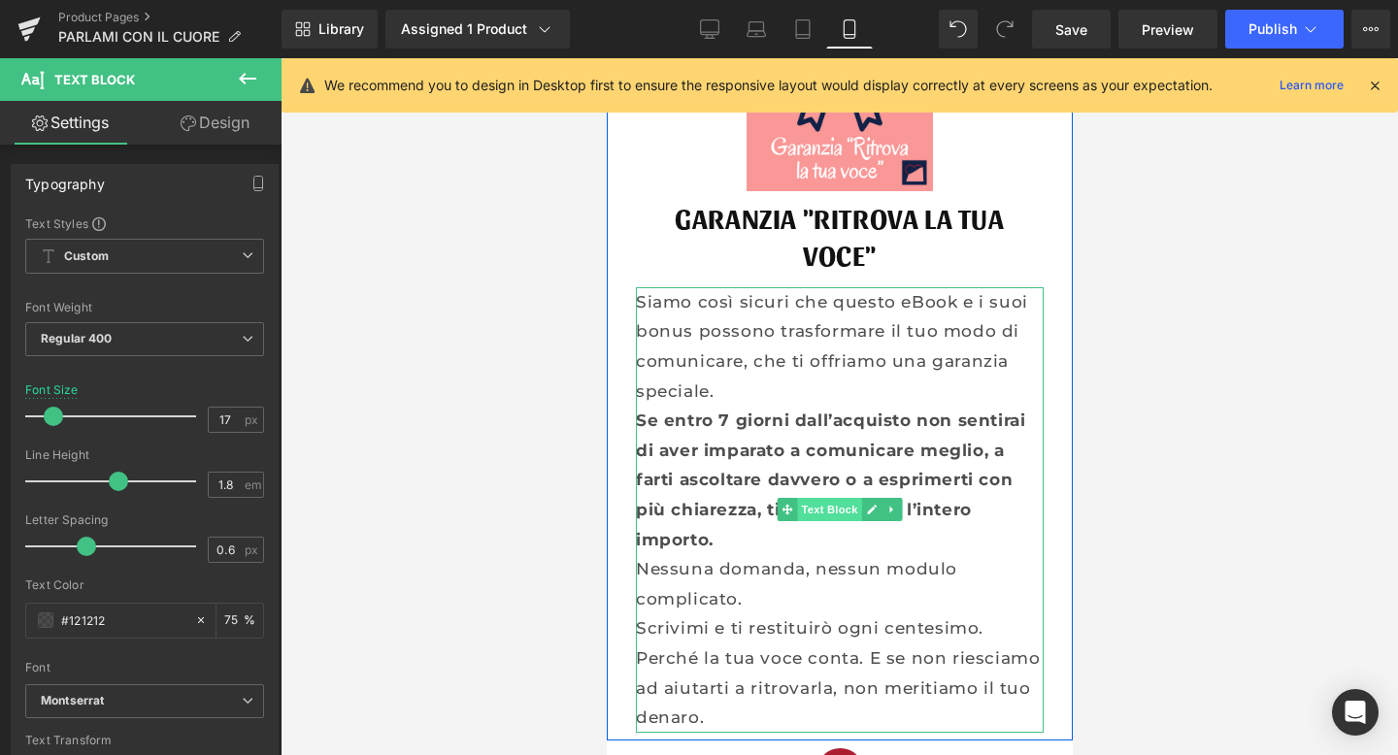
click at [832, 498] on span "Text Block" at bounding box center [828, 509] width 64 height 23
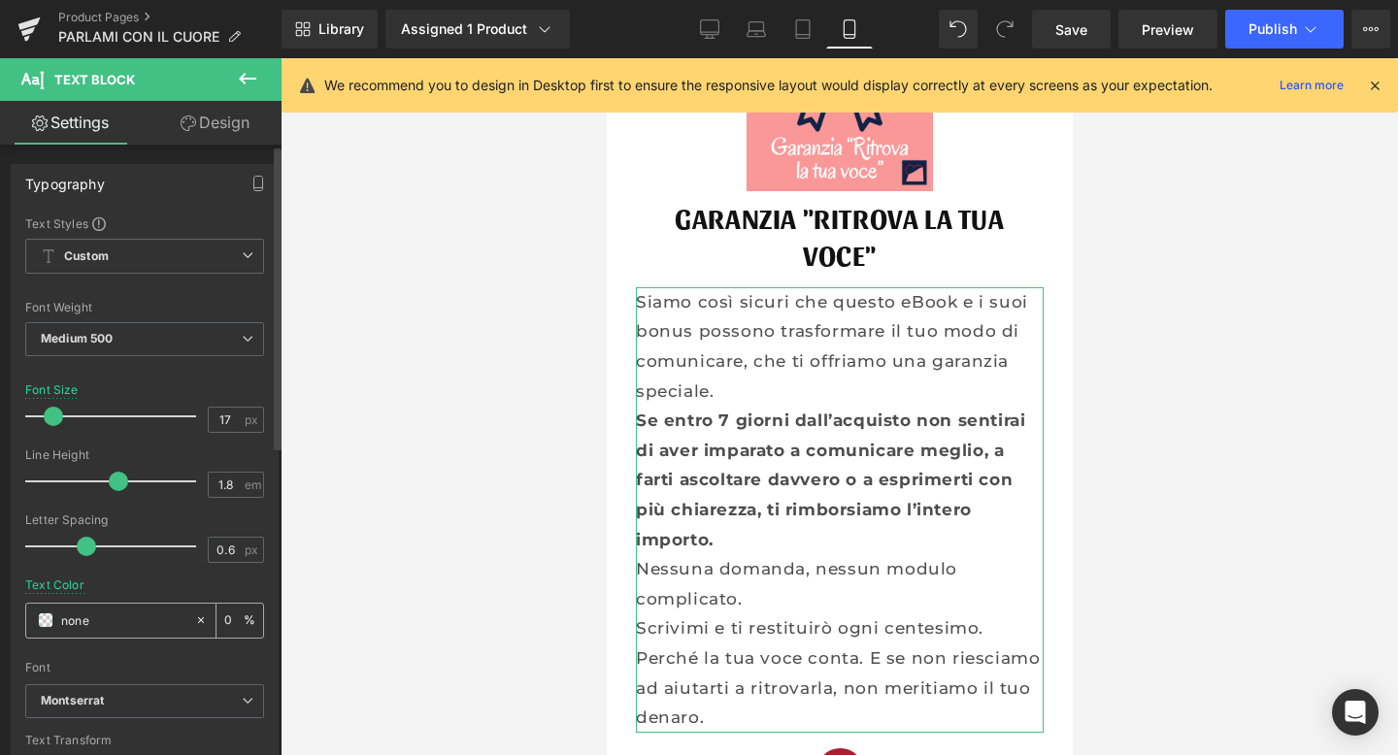
drag, startPoint x: 124, startPoint y: 626, endPoint x: 57, endPoint y: 627, distance: 67.0
click at [57, 627] on div "none" at bounding box center [110, 621] width 168 height 34
paste input "#121212"
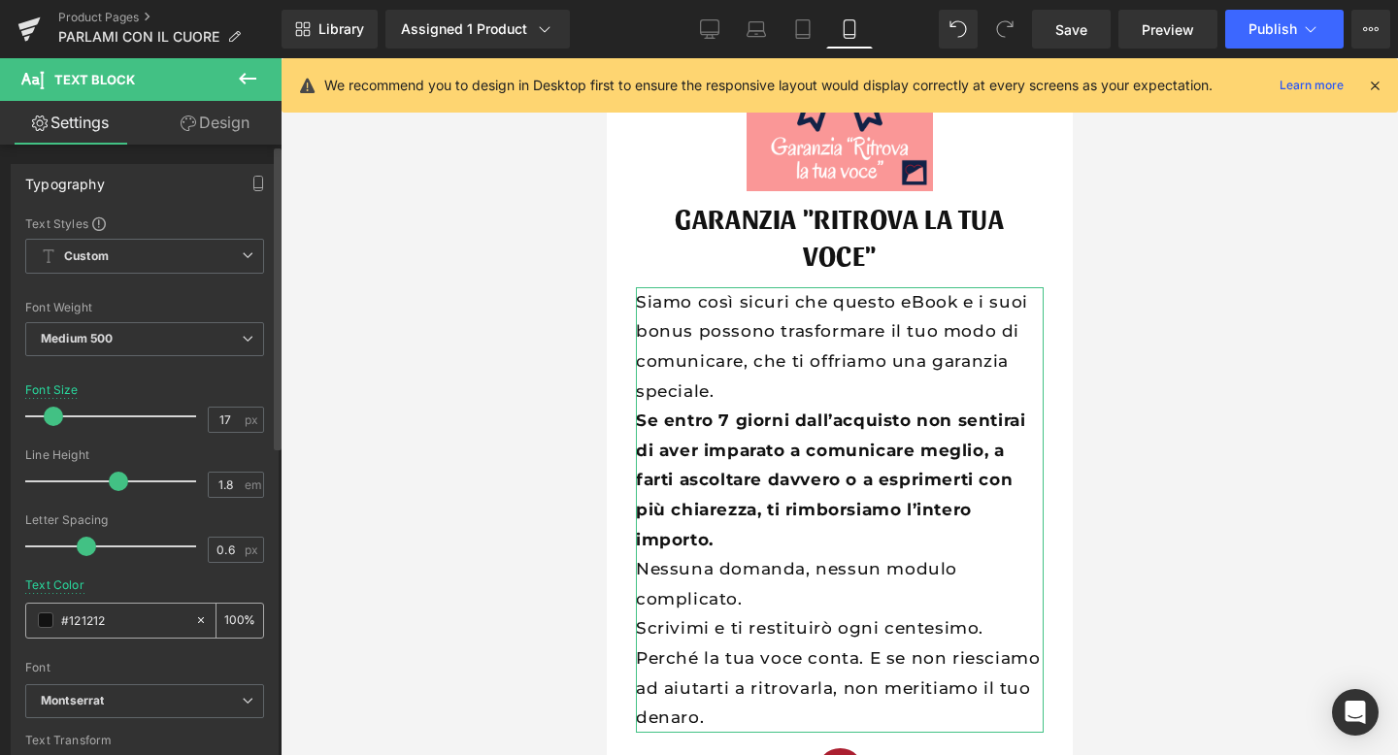
type input "#121212"
click at [226, 618] on input "0" at bounding box center [233, 620] width 19 height 21
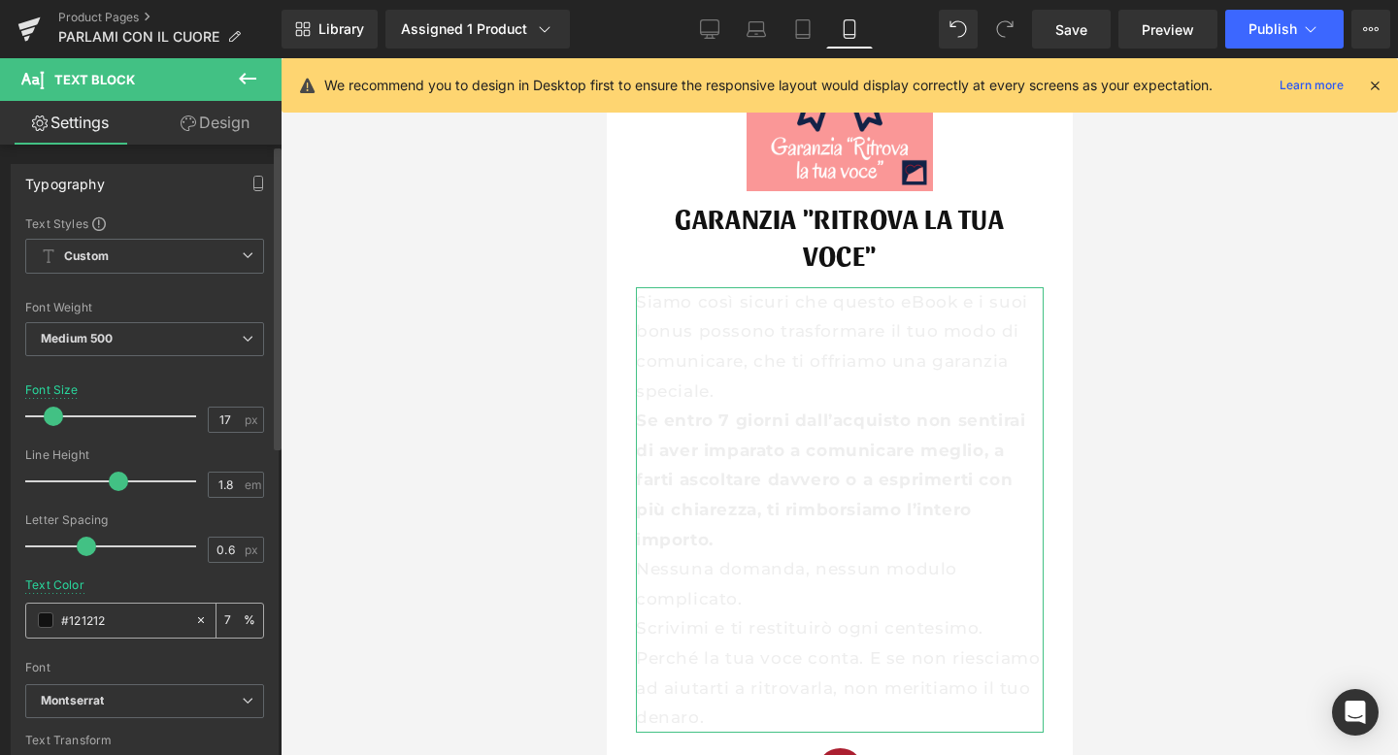
type input "75"
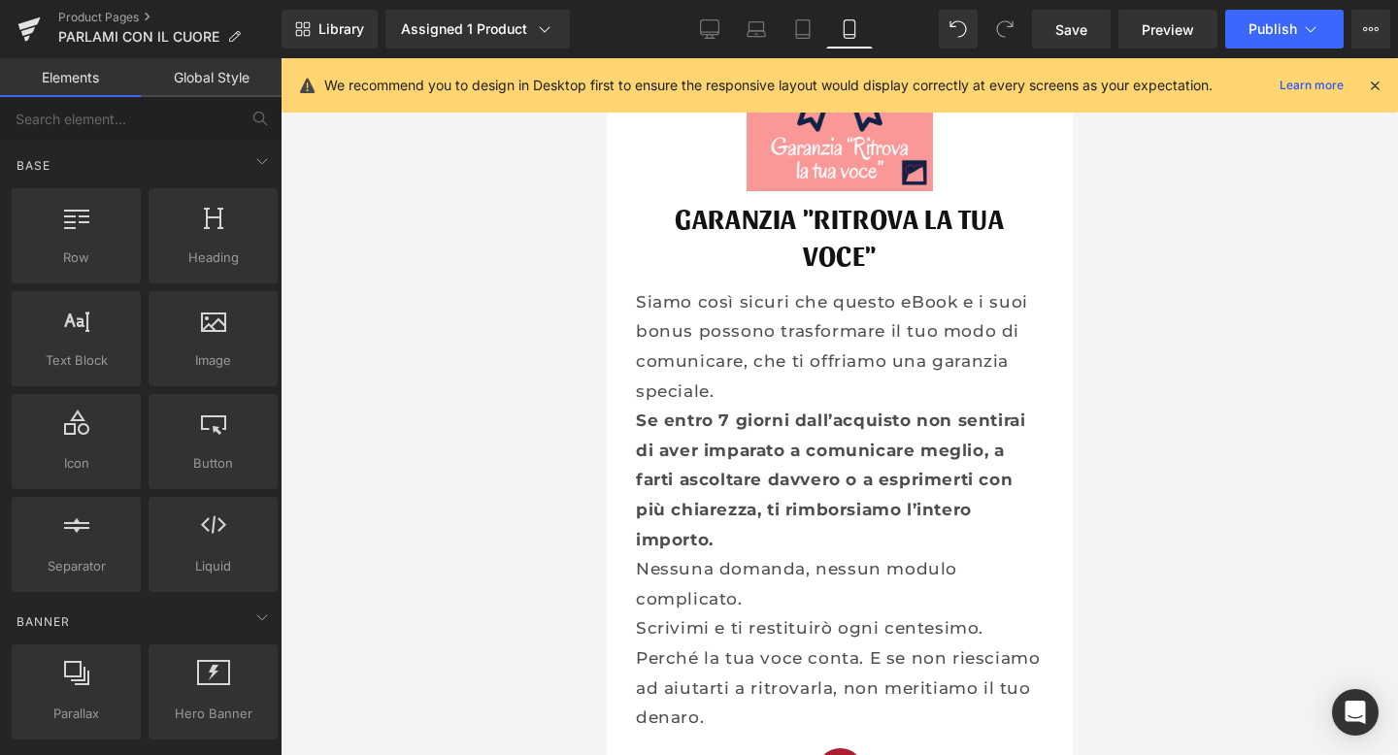
click at [435, 445] on div at bounding box center [840, 406] width 1118 height 697
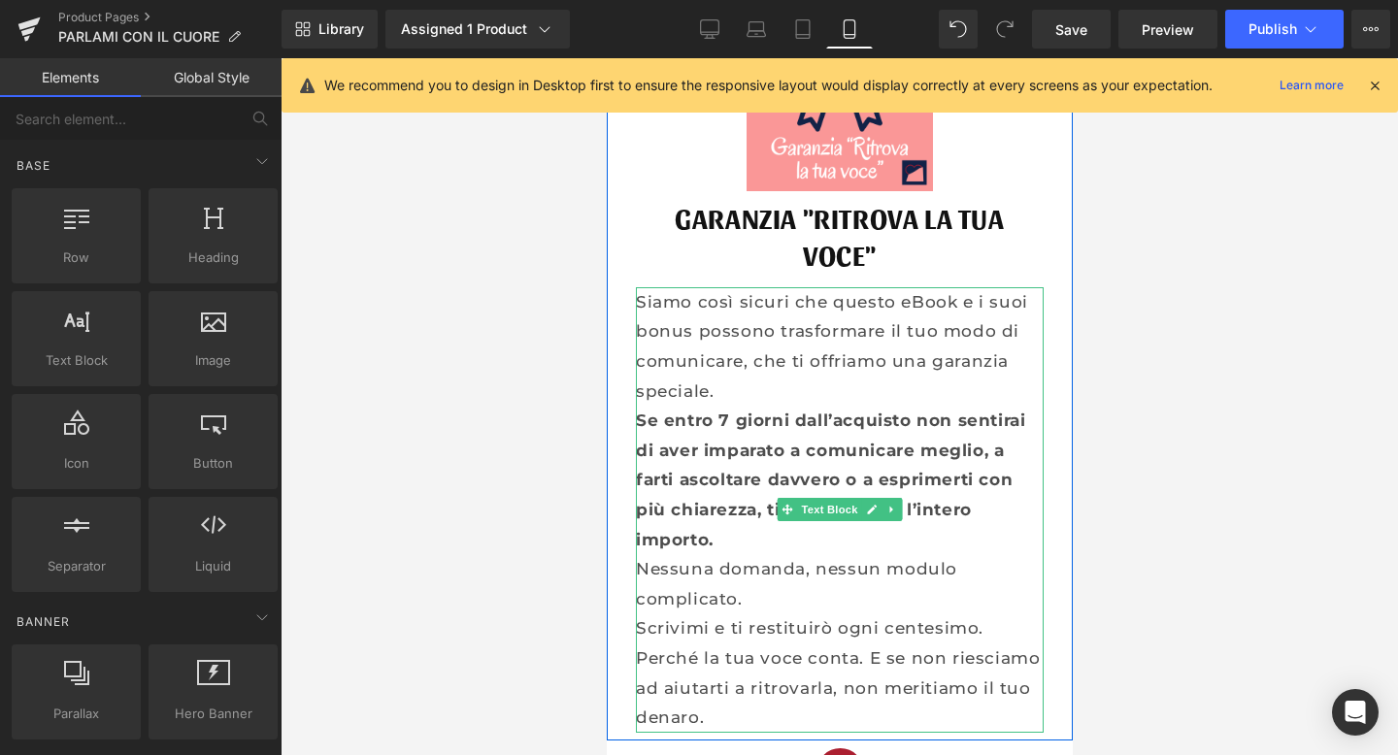
click at [967, 644] on p "Perché la tua voce conta. E se non riesciamo ad aiutarti a ritrovarla, non meri…" at bounding box center [839, 688] width 408 height 89
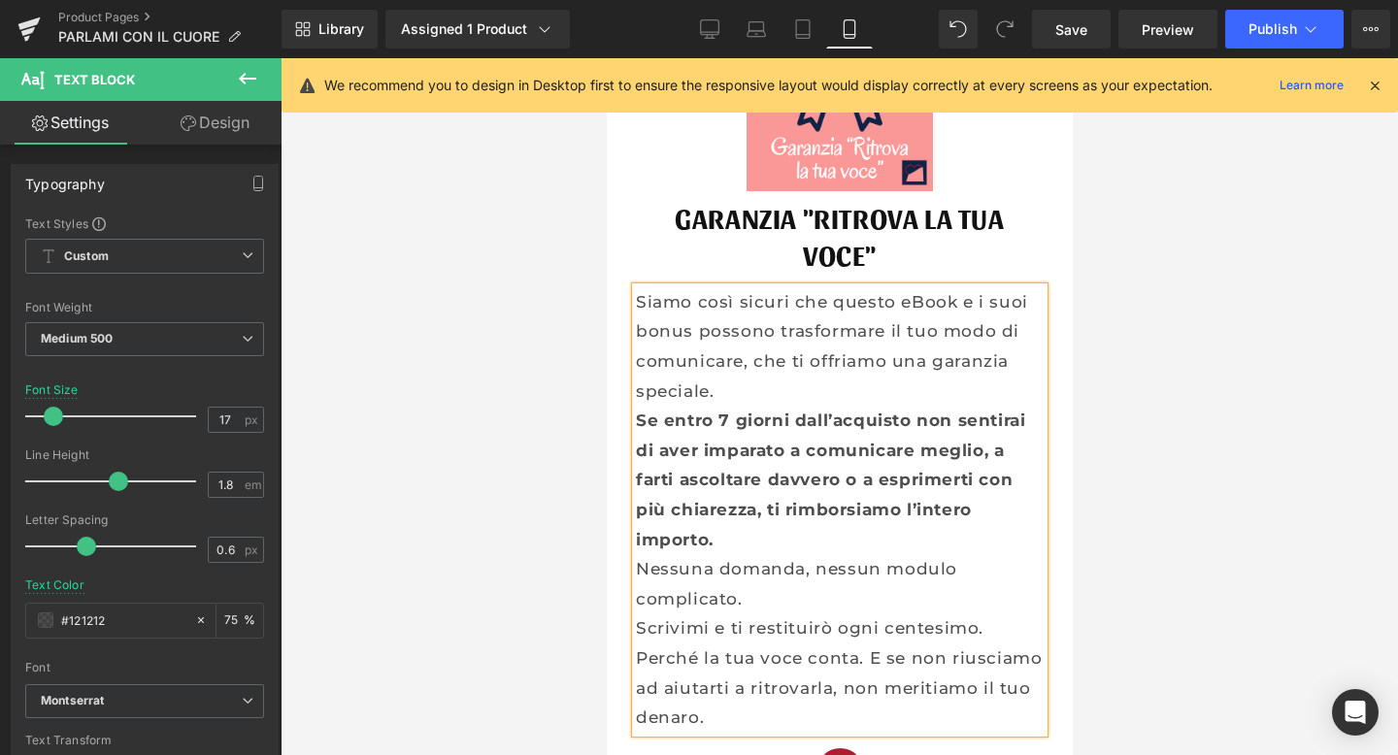
click at [742, 328] on p "Siamo così sicuri che questo eBook e i suoi bonus possono trasformare il tuo mo…" at bounding box center [839, 346] width 408 height 118
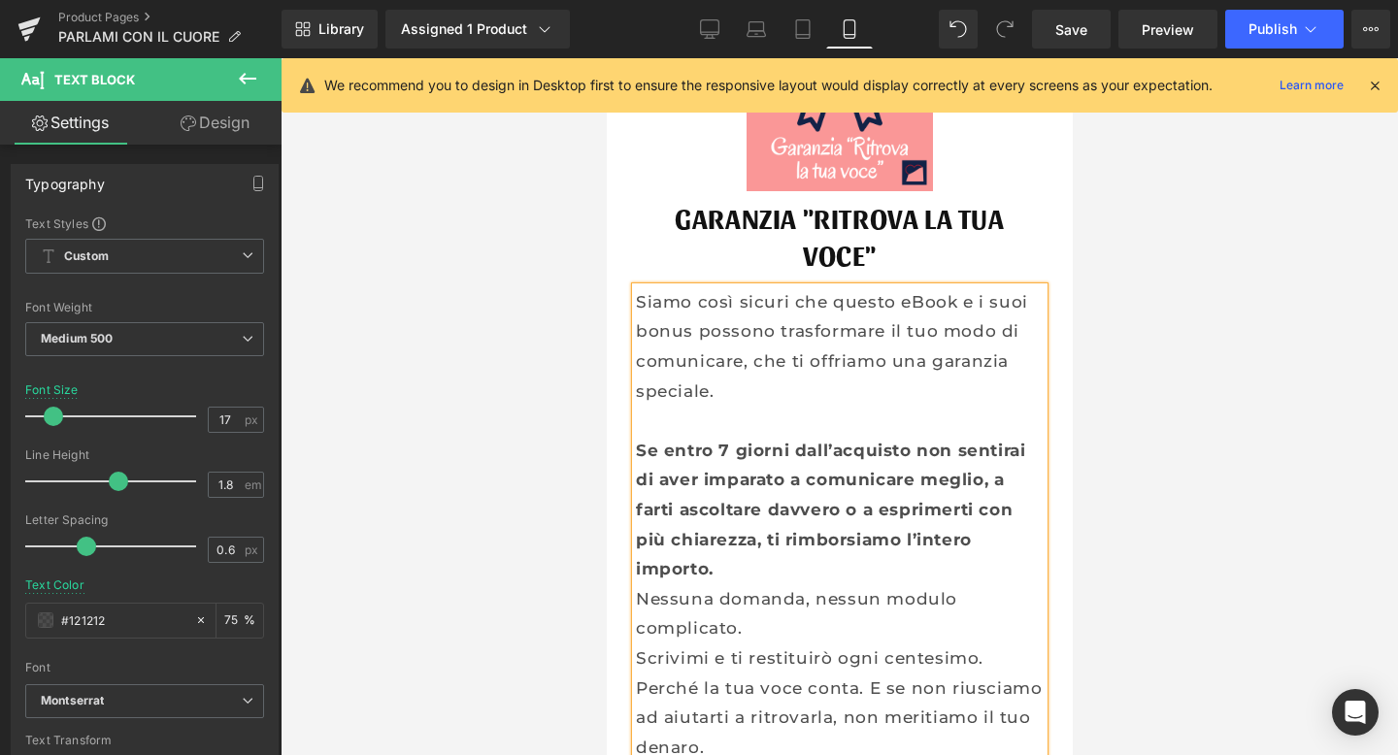
click at [739, 508] on p "Se entro 7 giorni dall’acquisto non sentirai di aver imparato a comunicare megl…" at bounding box center [839, 510] width 408 height 149
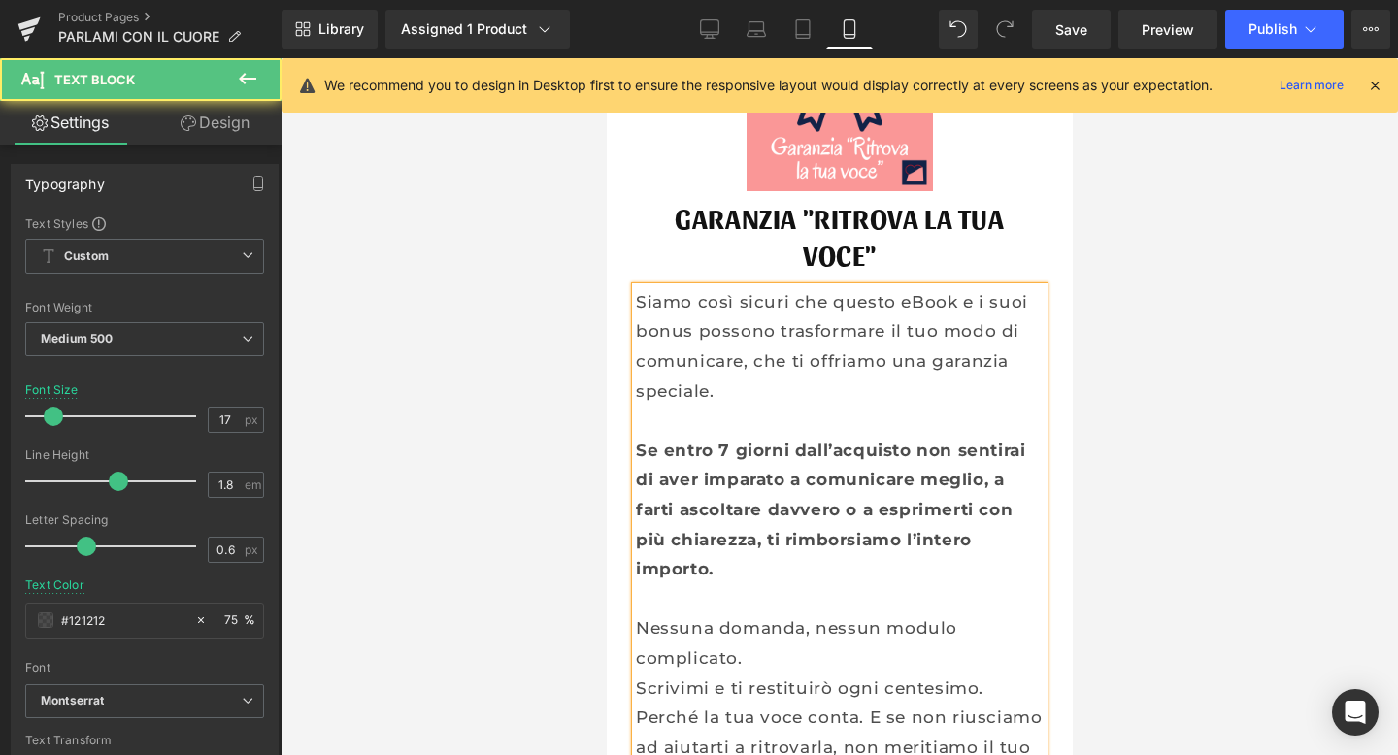
click at [764, 614] on p "Nessuna domanda, nessun modulo complicato." at bounding box center [839, 643] width 408 height 59
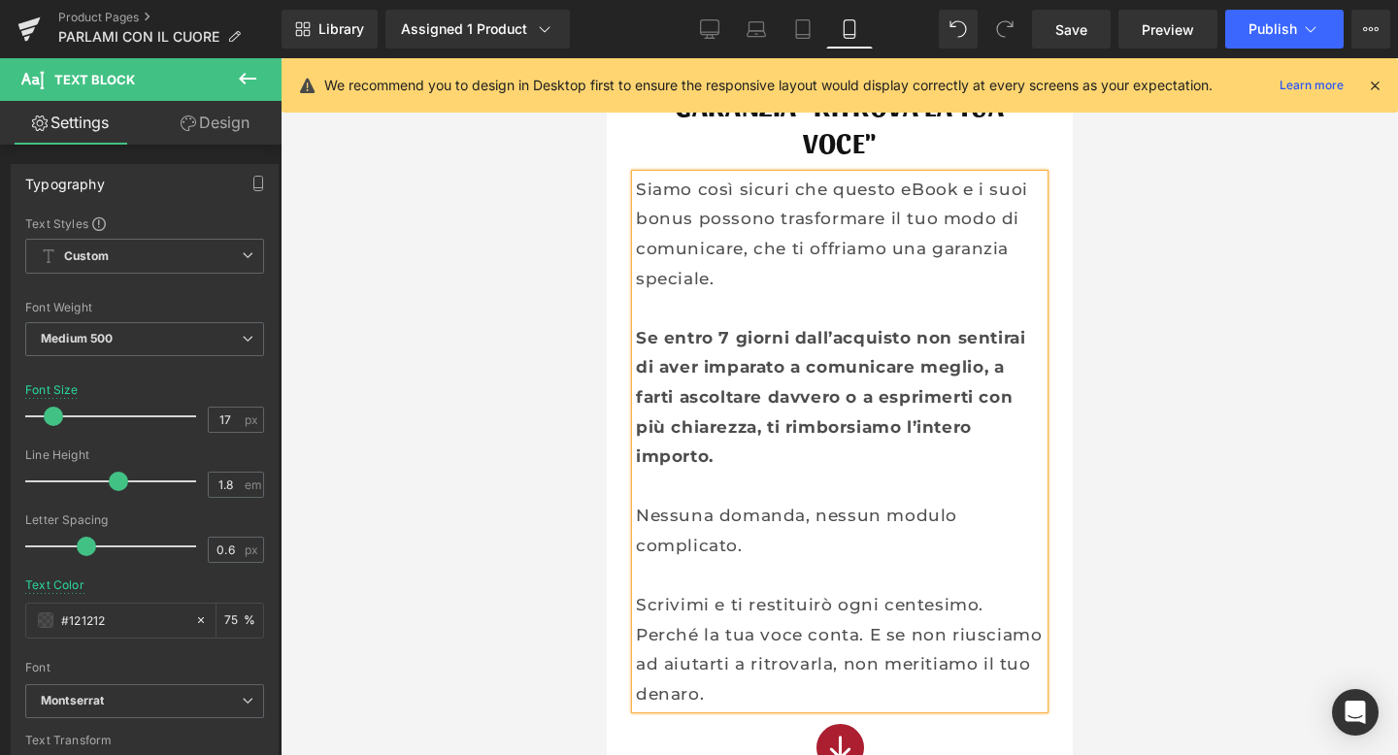
scroll to position [16421, 0]
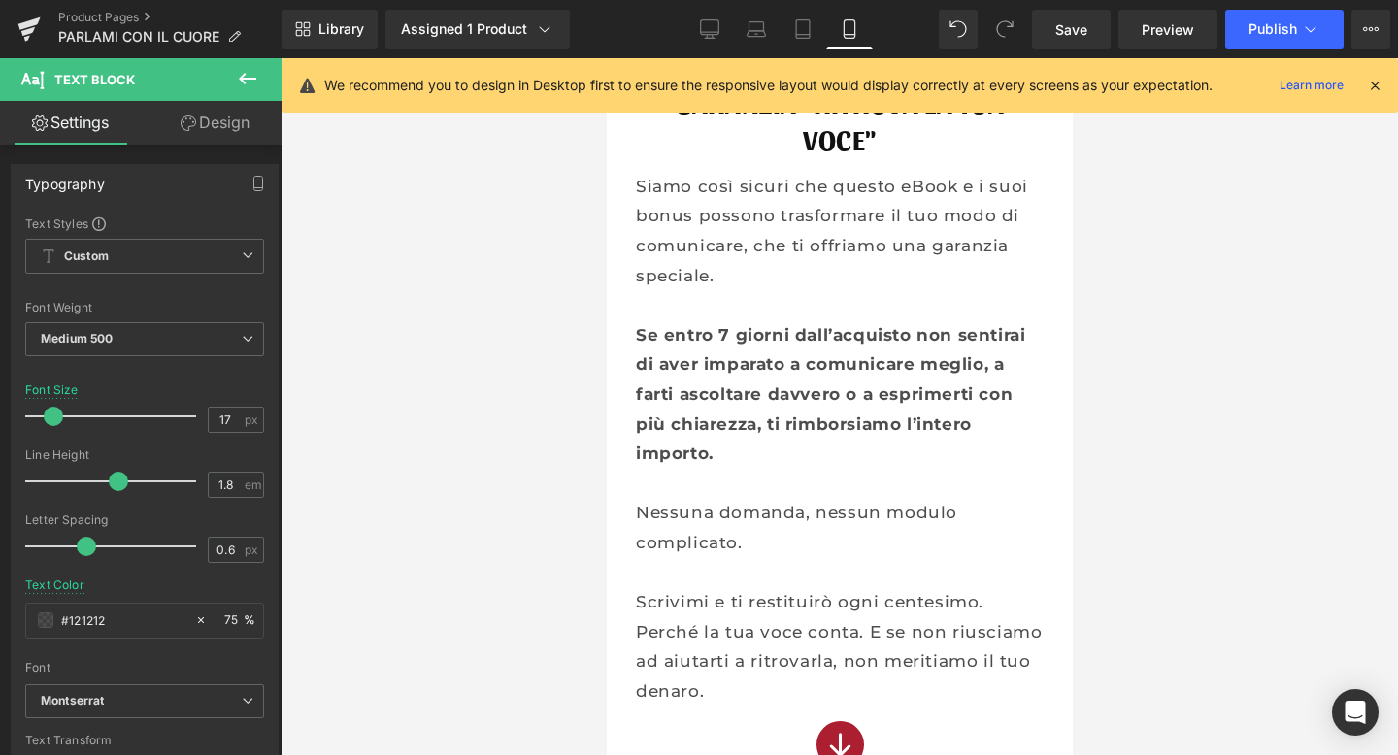
click at [1267, 458] on div at bounding box center [840, 406] width 1118 height 697
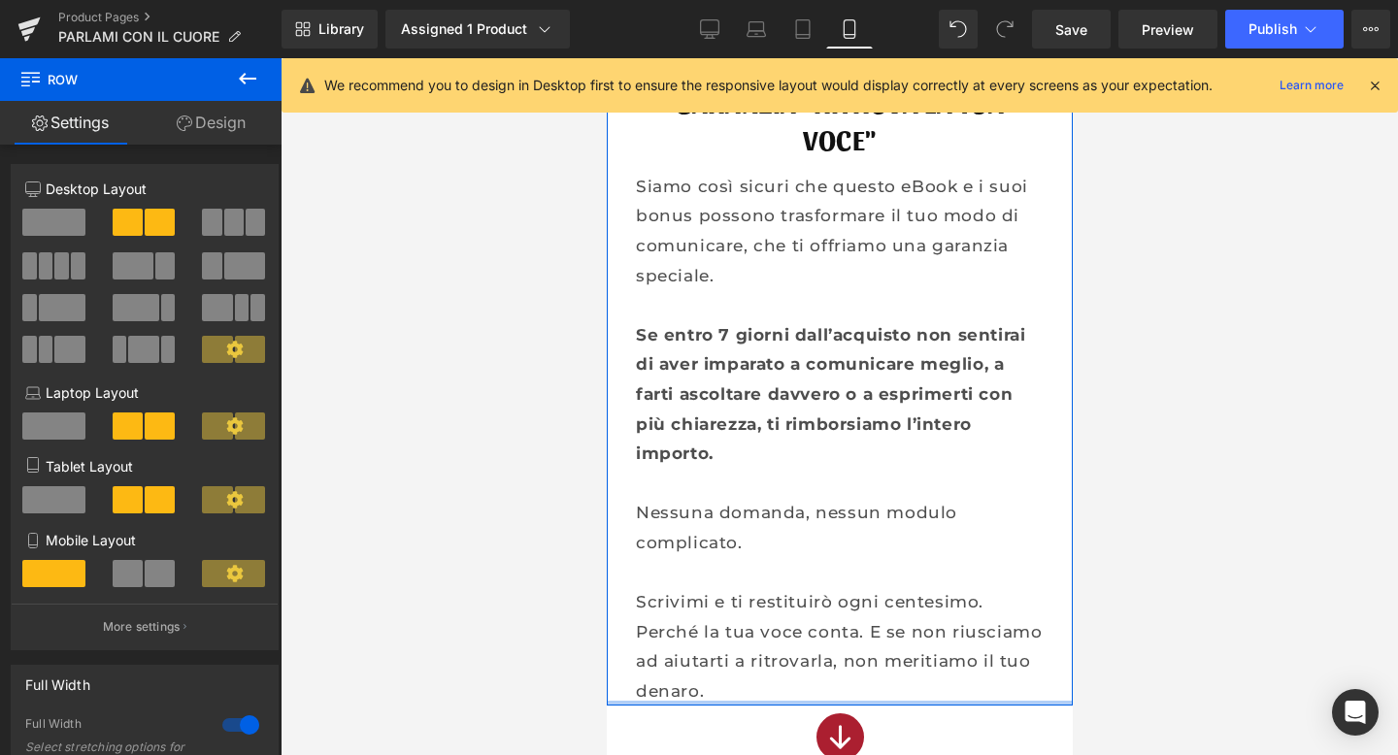
drag, startPoint x: 828, startPoint y: 649, endPoint x: 829, endPoint y: 631, distance: 17.5
click at [829, 631] on div "Image GARANZIA "RITROVA LA TUA VOCE" Heading Siamo così sicuri che questo eBook…" at bounding box center [839, 297] width 466 height 817
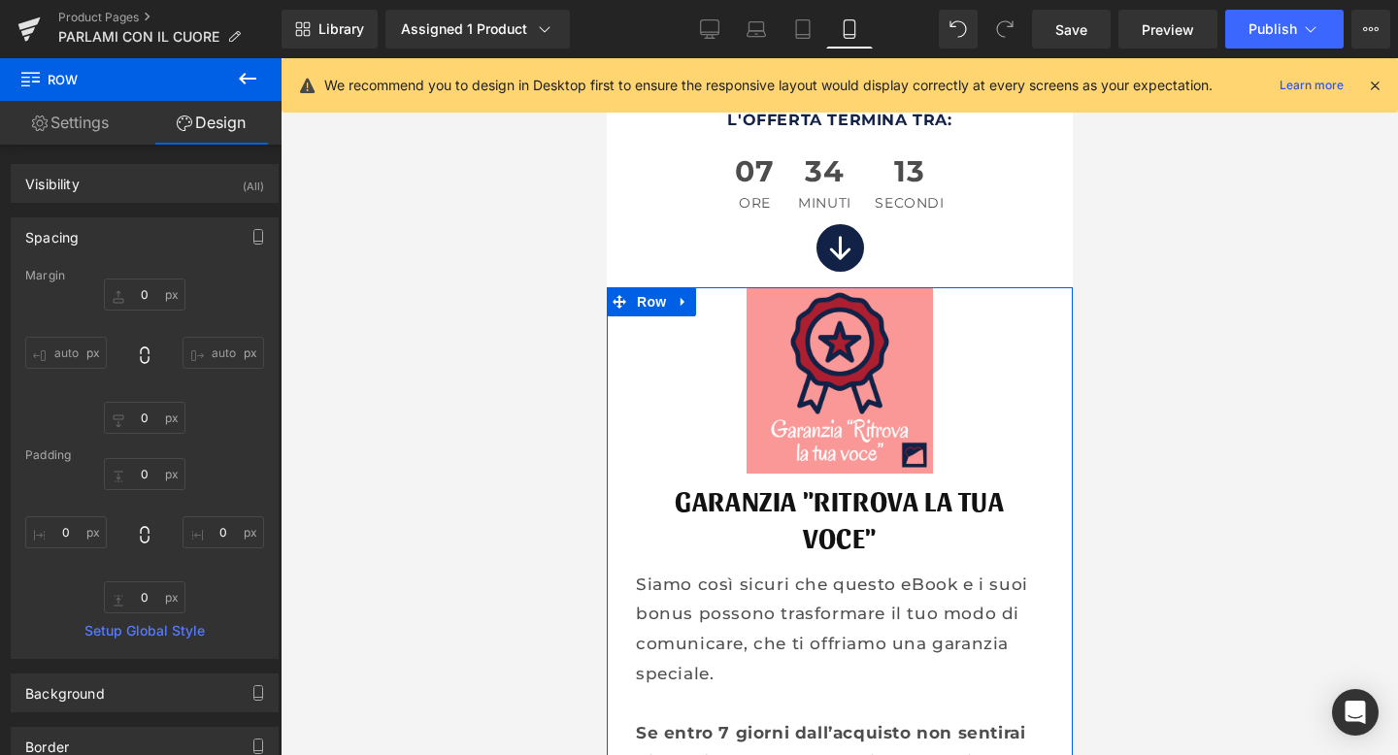
scroll to position [16018, 0]
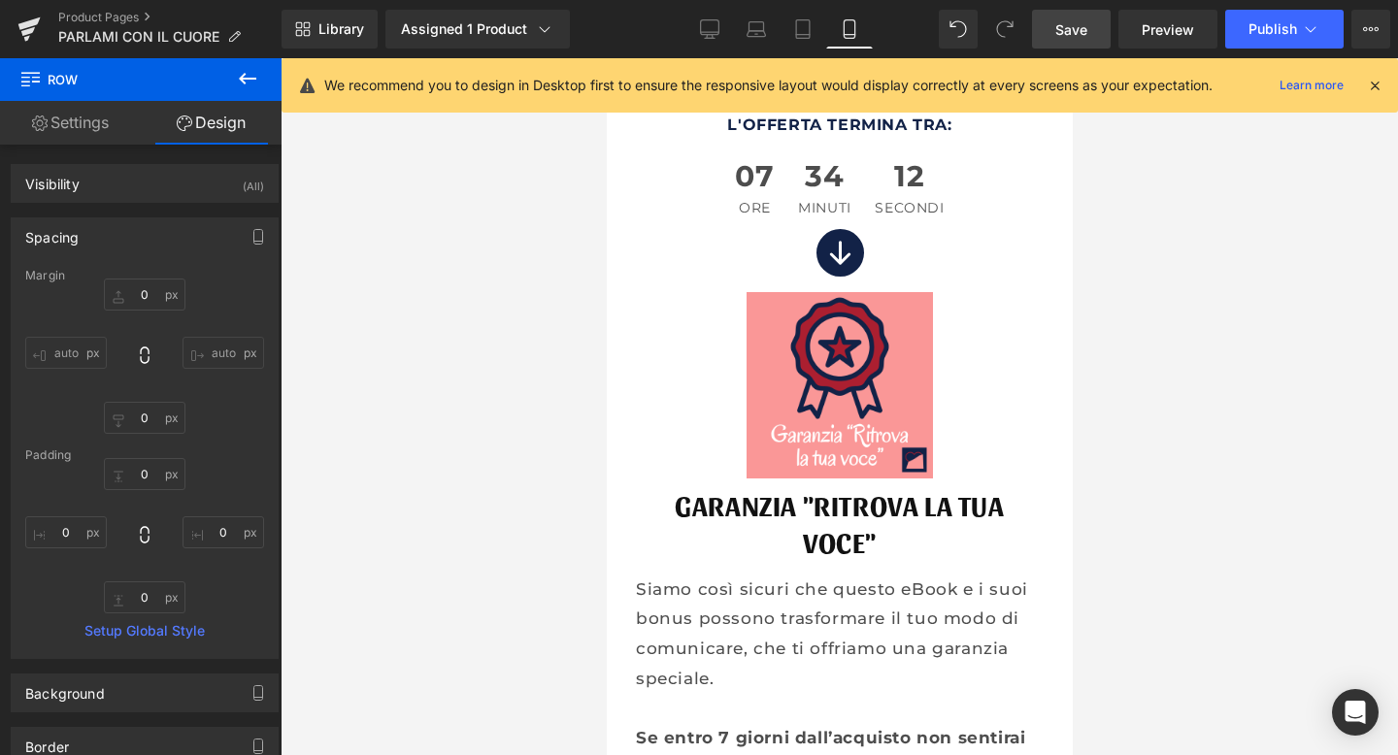
click at [1057, 23] on span "Save" at bounding box center [1072, 29] width 32 height 20
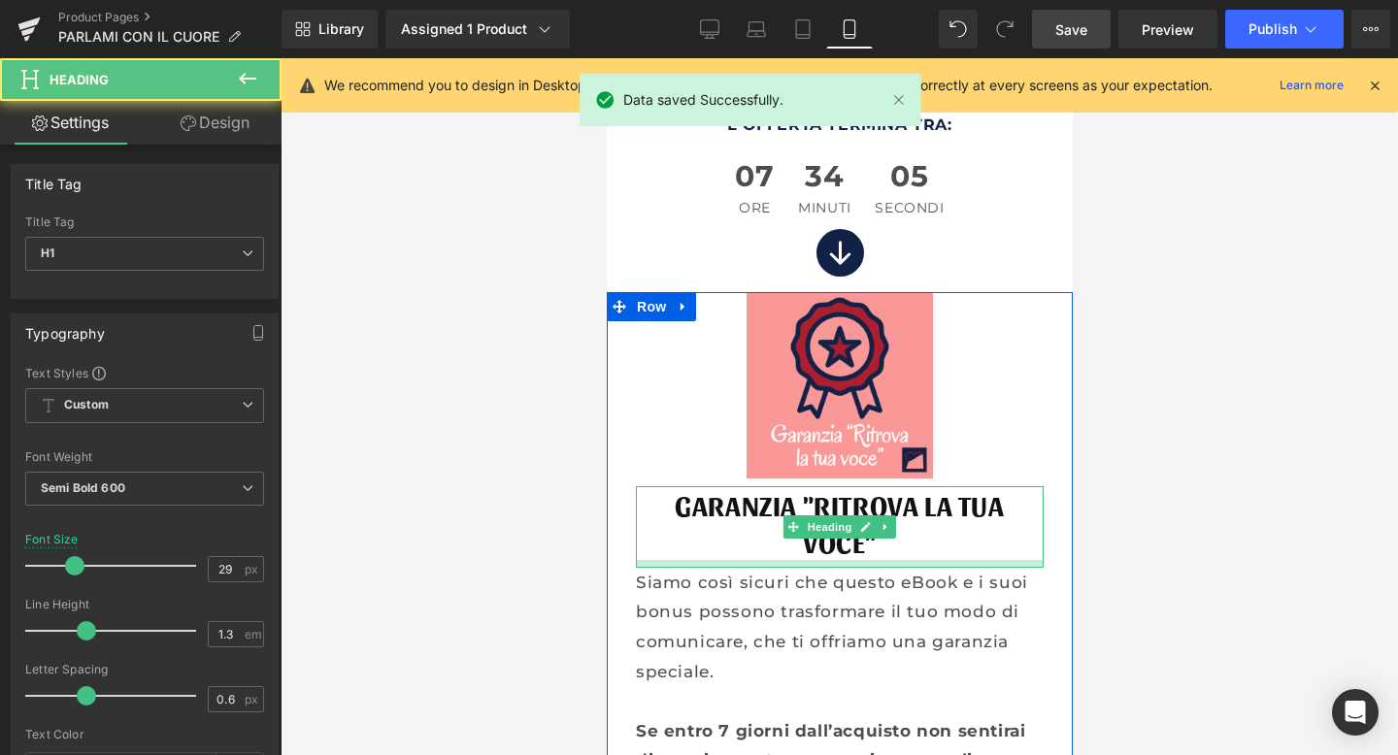
click at [812, 560] on div at bounding box center [839, 564] width 408 height 8
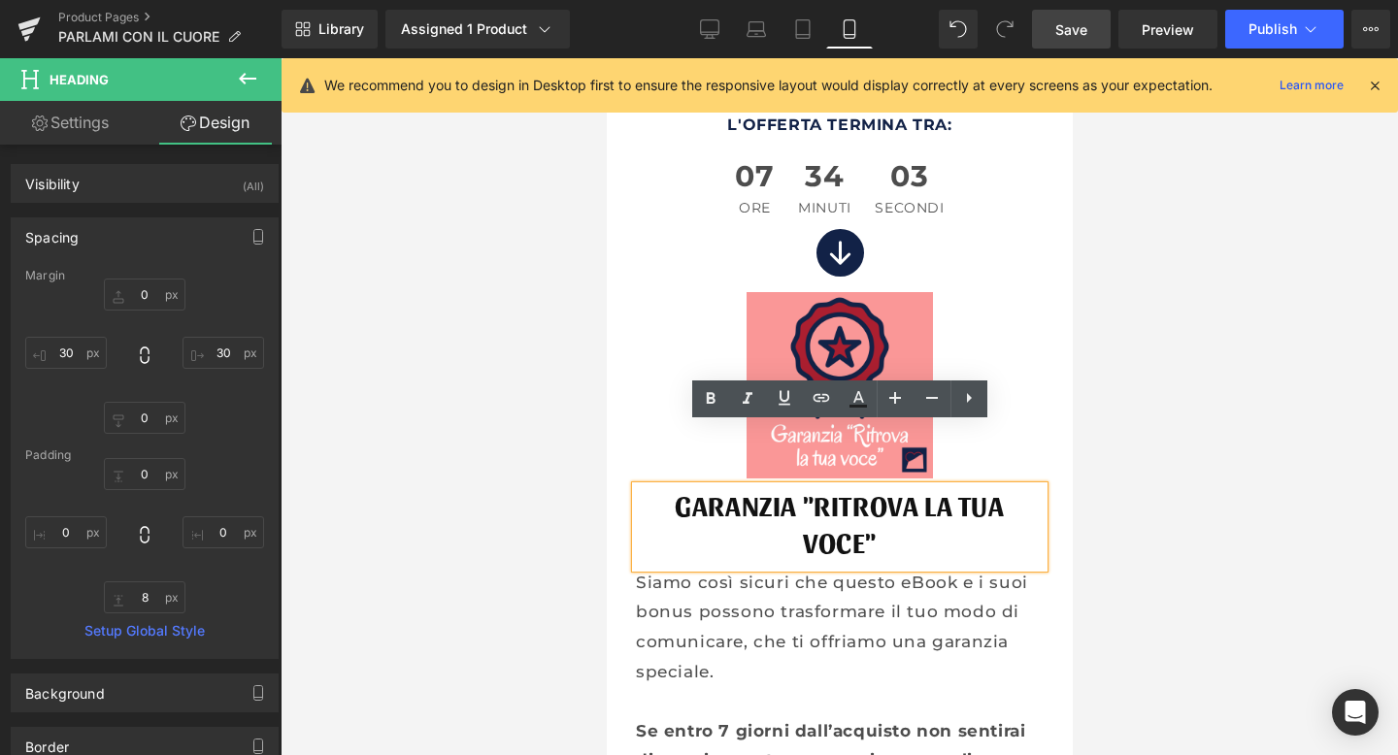
click at [1068, 33] on span "Save" at bounding box center [1072, 29] width 32 height 20
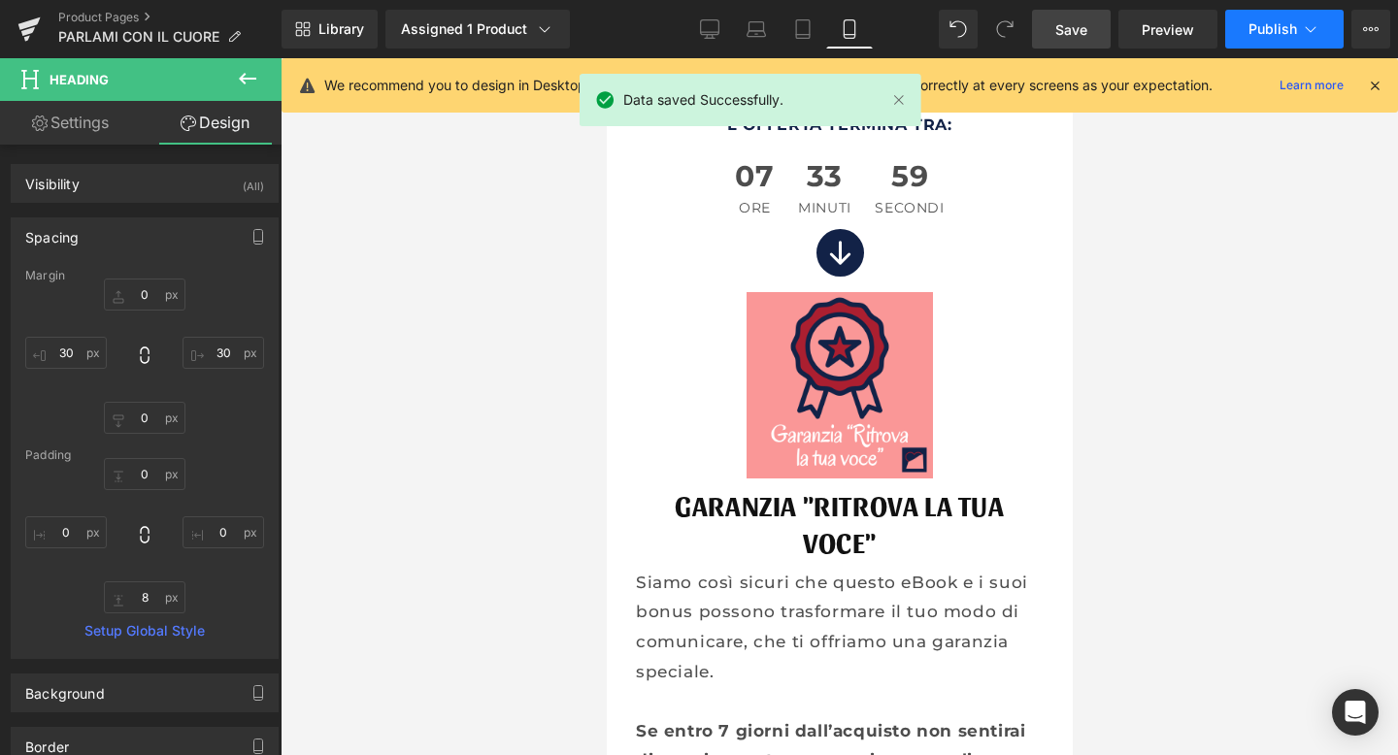
click at [1292, 34] on span "Publish" at bounding box center [1273, 29] width 49 height 16
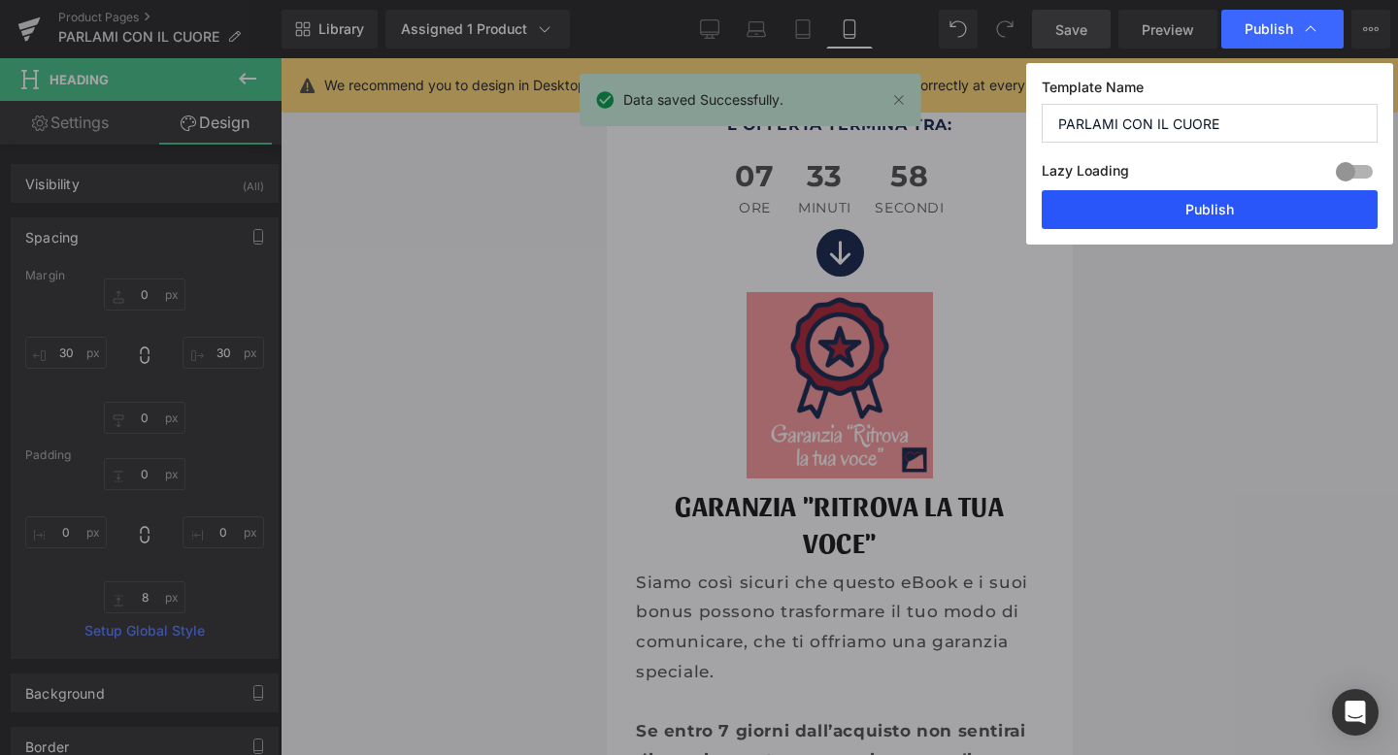
click at [1169, 215] on button "Publish" at bounding box center [1210, 209] width 336 height 39
